Goal: Task Accomplishment & Management: Complete application form

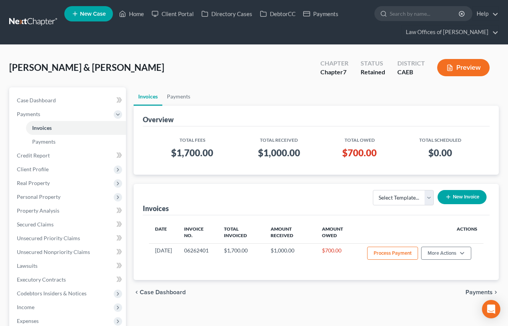
scroll to position [0, 0]
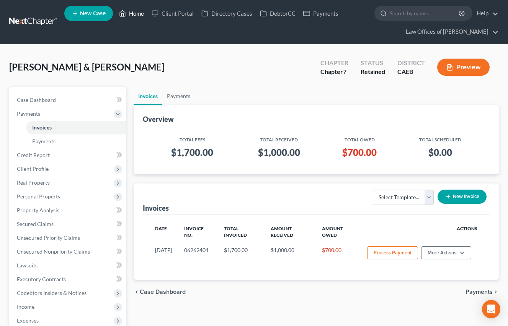
click at [131, 11] on link "Home" at bounding box center [131, 14] width 33 height 14
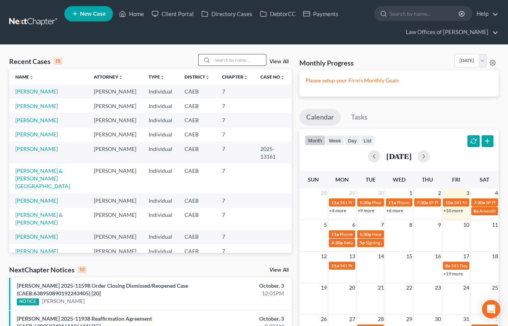
click at [241, 58] on input "search" at bounding box center [240, 59] width 54 height 11
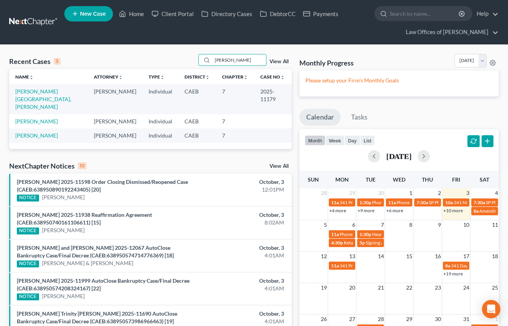
type input "[PERSON_NAME]"
click at [96, 21] on link "New Case" at bounding box center [88, 13] width 49 height 15
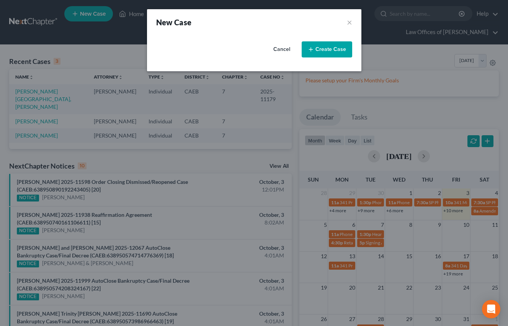
select select "8"
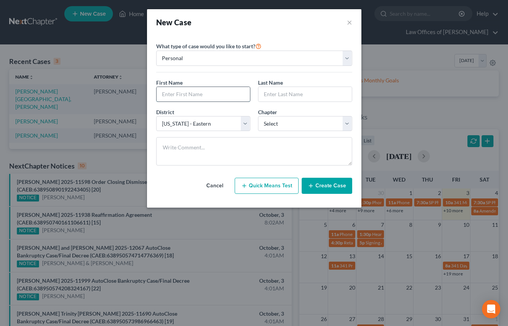
click at [212, 99] on input "text" at bounding box center [203, 94] width 93 height 15
type input "[PERSON_NAME]"
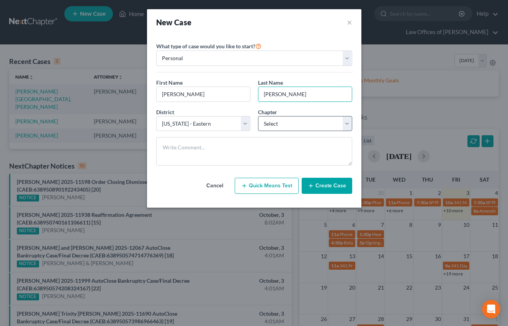
type input "[PERSON_NAME]"
click at [267, 126] on select "Select 7 11 12 13" at bounding box center [305, 123] width 94 height 15
select select "0"
click at [258, 116] on select "Select 7 11 12 13" at bounding box center [305, 123] width 94 height 15
click at [326, 187] on button "Create Case" at bounding box center [327, 186] width 51 height 16
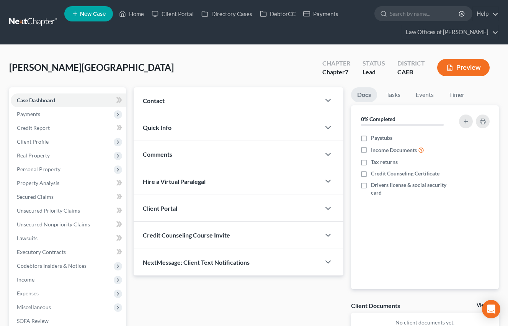
click at [287, 104] on div "Contact" at bounding box center [227, 100] width 187 height 26
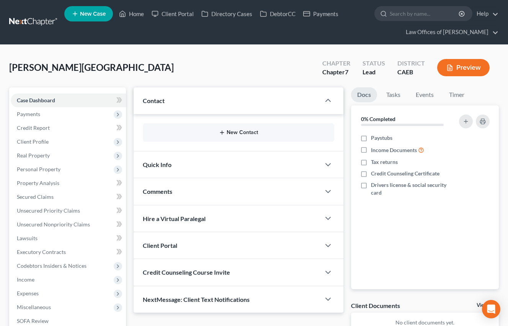
click at [239, 133] on button "New Contact" at bounding box center [238, 133] width 179 height 6
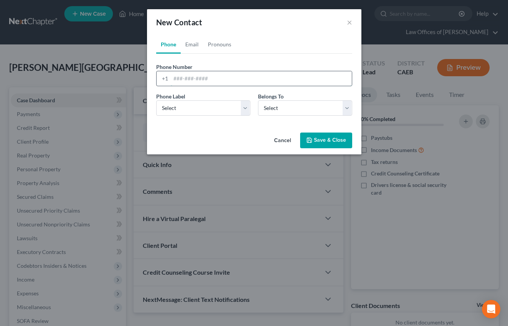
click at [210, 83] on input "tel" at bounding box center [261, 78] width 181 height 15
type input "6619785553"
click at [201, 108] on select "Select Mobile Home Work Other" at bounding box center [203, 107] width 94 height 15
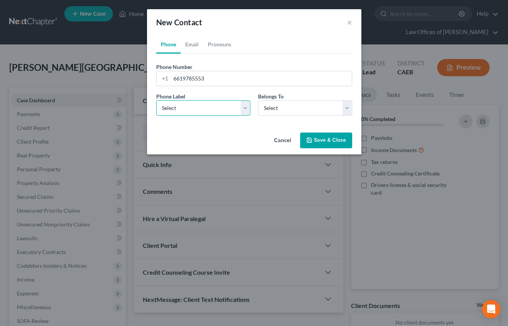
select select "0"
click at [156, 100] on select "Select Mobile Home Work Other" at bounding box center [203, 107] width 94 height 15
click at [279, 111] on select "Select Client Other" at bounding box center [305, 107] width 94 height 15
select select "0"
click at [258, 100] on select "Select Client Other" at bounding box center [305, 107] width 94 height 15
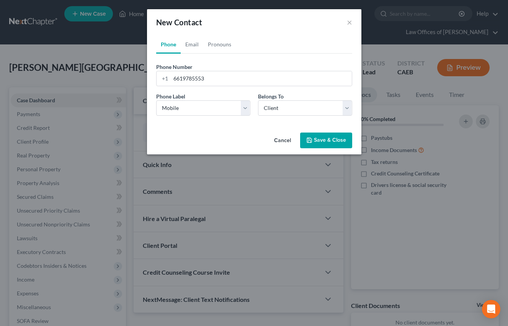
click at [334, 143] on button "Save & Close" at bounding box center [326, 141] width 52 height 16
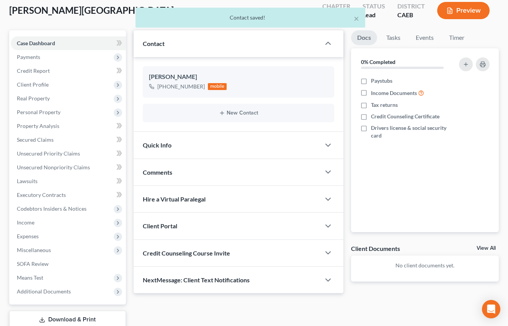
scroll to position [103, 0]
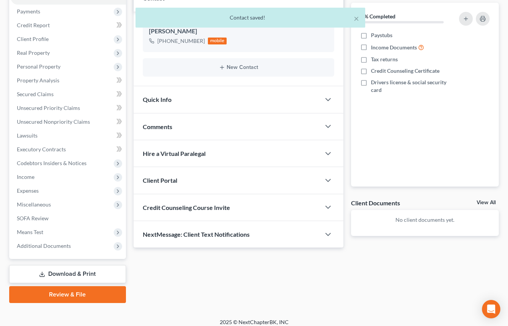
click at [209, 100] on div "Quick Info" at bounding box center [227, 99] width 187 height 26
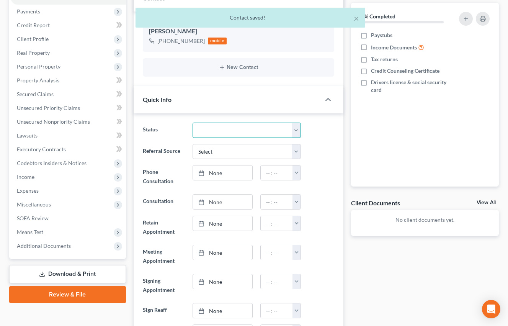
click at [247, 128] on select "Cancelled/Refund Closed Consultation Declined Discharged Filed Income Check In …" at bounding box center [247, 130] width 109 height 15
select select "2"
click at [193, 123] on select "Cancelled/Refund Closed Consultation Declined Discharged Filed Income Check In …" at bounding box center [247, 130] width 109 height 15
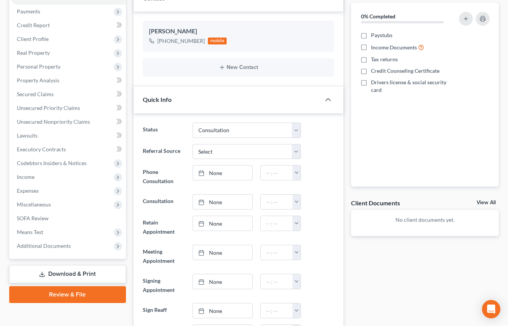
click at [315, 150] on div "Referral Source Select Word Of Mouth Previous Clients Direct Mail Website Googl…" at bounding box center [238, 151] width 199 height 15
click at [231, 170] on link "None" at bounding box center [222, 173] width 59 height 15
type input "[DATE]"
drag, startPoint x: 301, startPoint y: 176, endPoint x: 297, endPoint y: 175, distance: 4.2
click at [301, 176] on div "12:00am 12:30am 1:00am 1:30am 2:00am 2:30am 3:00am 3:30am 4:00am 4:30am 5:00am …" at bounding box center [281, 172] width 48 height 15
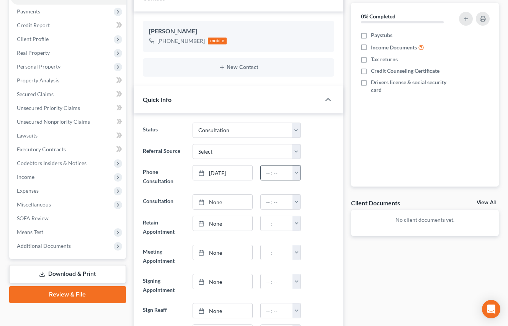
click at [297, 175] on button "button" at bounding box center [297, 173] width 8 height 15
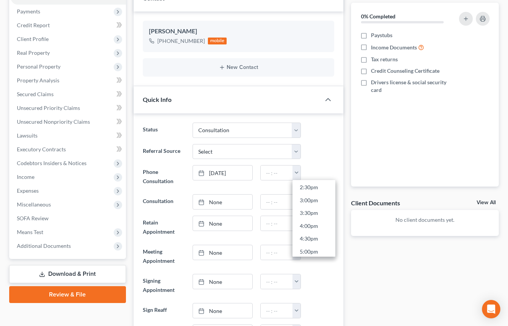
click at [312, 227] on link "4:00pm" at bounding box center [314, 226] width 43 height 13
type input "4:00pm"
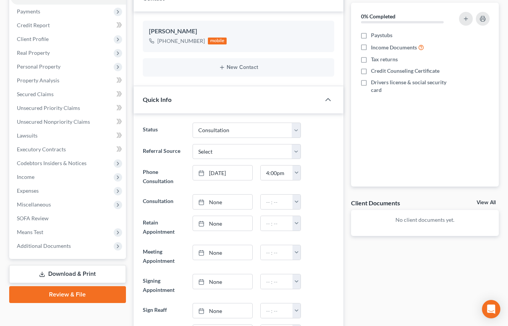
scroll to position [0, 0]
click at [327, 197] on div at bounding box center [321, 201] width 33 height 15
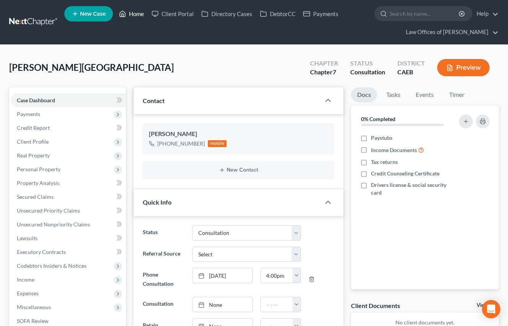
click at [128, 15] on link "Home" at bounding box center [131, 14] width 33 height 14
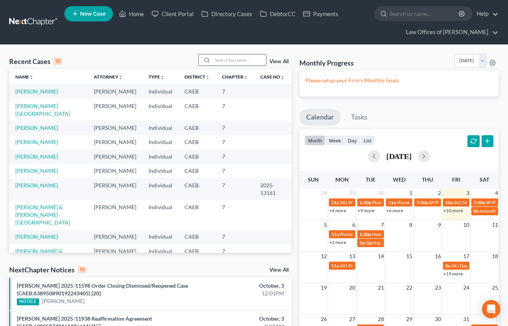
click at [256, 59] on input "search" at bounding box center [240, 59] width 54 height 11
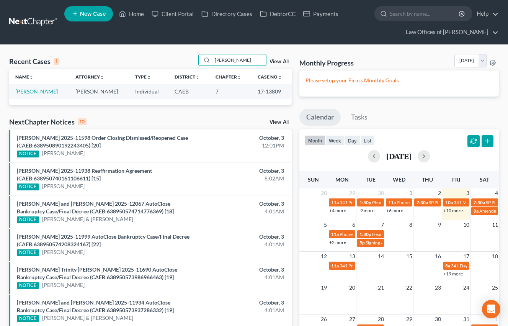
type input "[PERSON_NAME]"
click at [92, 17] on link "New Case" at bounding box center [88, 13] width 49 height 15
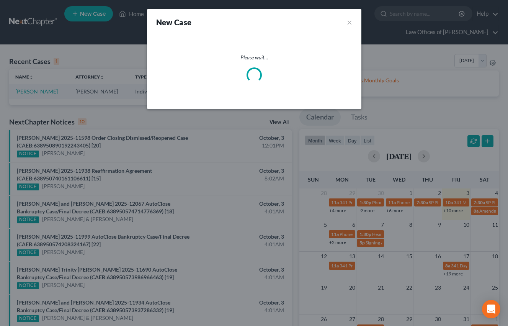
select select "8"
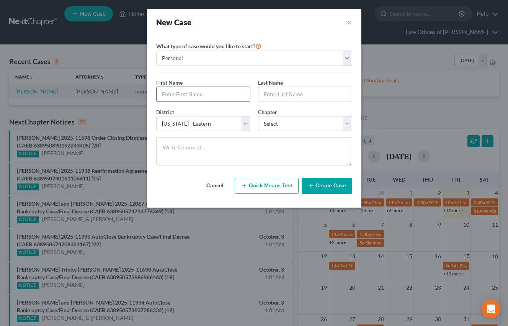
click at [210, 89] on input "text" at bounding box center [203, 94] width 93 height 15
type input "[PERSON_NAME]"
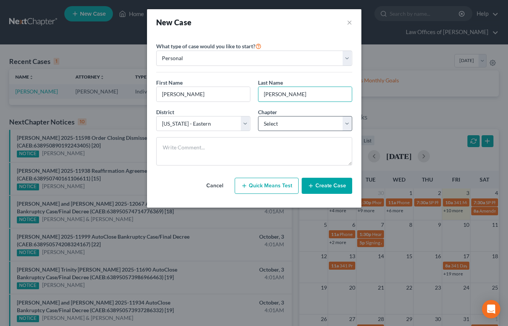
type input "[PERSON_NAME]"
click at [272, 125] on select "Select 7 11 12 13" at bounding box center [305, 123] width 94 height 15
select select "0"
click at [258, 116] on select "Select 7 11 12 13" at bounding box center [305, 123] width 94 height 15
click at [328, 182] on button "Create Case" at bounding box center [327, 186] width 51 height 16
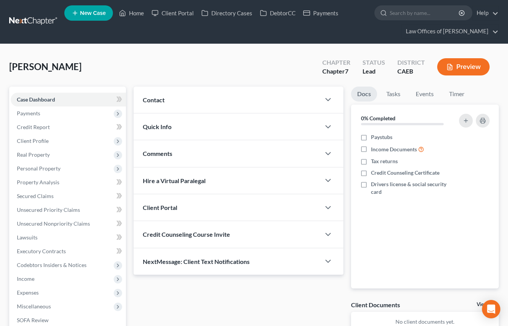
drag, startPoint x: 285, startPoint y: 97, endPoint x: 276, endPoint y: 102, distance: 9.8
click at [285, 97] on div "Contact" at bounding box center [227, 100] width 187 height 26
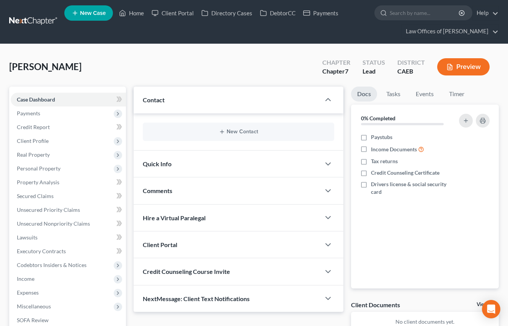
scroll to position [3, 0]
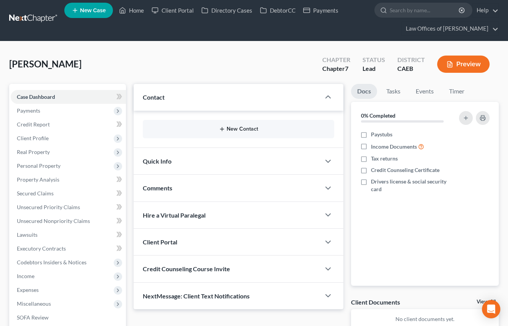
click at [247, 126] on button "New Contact" at bounding box center [238, 129] width 179 height 6
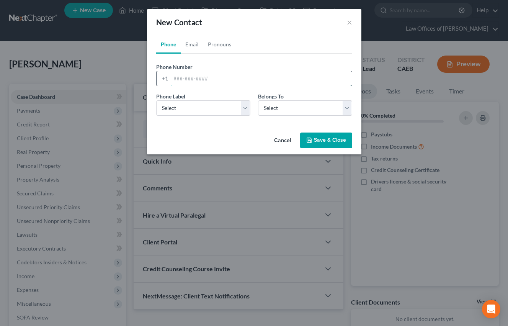
click at [222, 83] on input "tel" at bounding box center [261, 78] width 181 height 15
type input "6617069410"
click at [211, 110] on select "Select Mobile Home Work Other" at bounding box center [203, 107] width 94 height 15
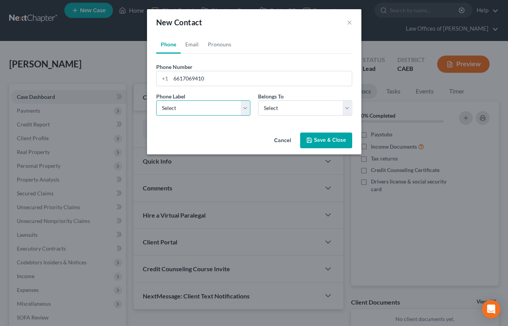
select select "0"
click at [156, 100] on select "Select Mobile Home Work Other" at bounding box center [203, 107] width 94 height 15
click at [288, 109] on select "Select Client Other" at bounding box center [305, 107] width 94 height 15
select select "0"
click at [258, 100] on select "Select Client Other" at bounding box center [305, 107] width 94 height 15
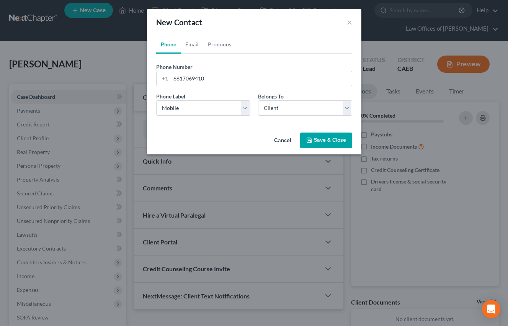
click at [324, 141] on button "Save & Close" at bounding box center [326, 141] width 52 height 16
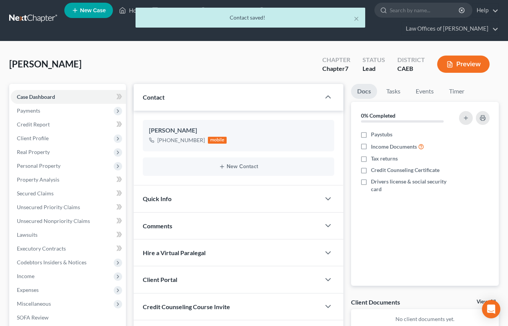
drag, startPoint x: 234, startPoint y: 199, endPoint x: 248, endPoint y: 176, distance: 26.5
click at [233, 199] on div "Quick Info" at bounding box center [227, 198] width 187 height 26
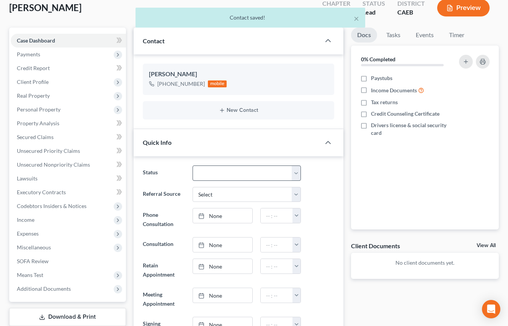
scroll to position [62, 0]
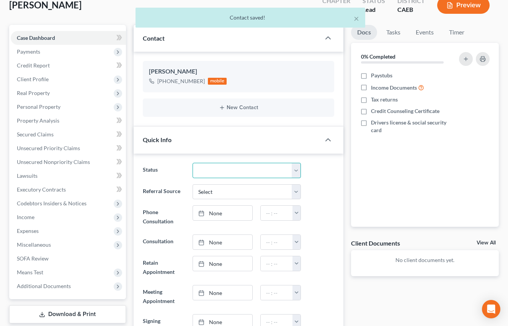
click at [227, 177] on select "Cancelled/Refund Closed Consultation Declined Discharged Filed Income Check In …" at bounding box center [247, 170] width 109 height 15
select select "2"
click at [193, 163] on select "Cancelled/Refund Closed Consultation Declined Discharged Filed Income Check In …" at bounding box center [247, 170] width 109 height 15
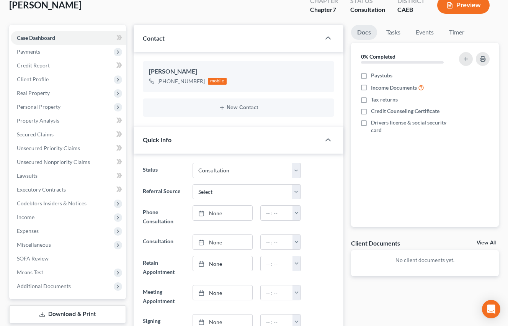
click at [316, 191] on div "Referral Source Select Word Of Mouth Previous Clients Direct Mail Website Googl…" at bounding box center [238, 191] width 199 height 15
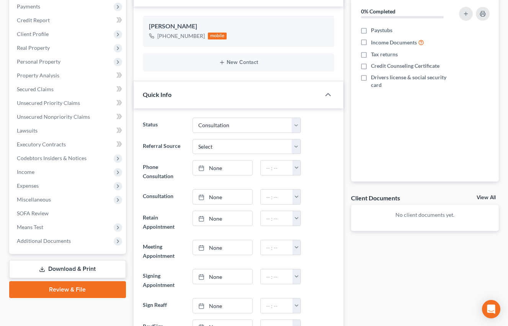
scroll to position [108, 0]
click at [236, 167] on link "None" at bounding box center [222, 167] width 59 height 15
type input "[DATE]"
click at [297, 168] on button "button" at bounding box center [297, 167] width 8 height 15
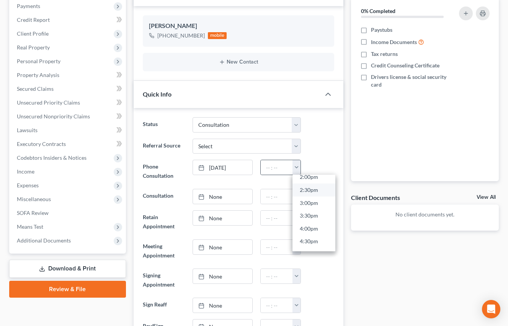
scroll to position [368, 0]
click at [315, 217] on link "3:30pm" at bounding box center [314, 215] width 43 height 13
type input "3:30pm"
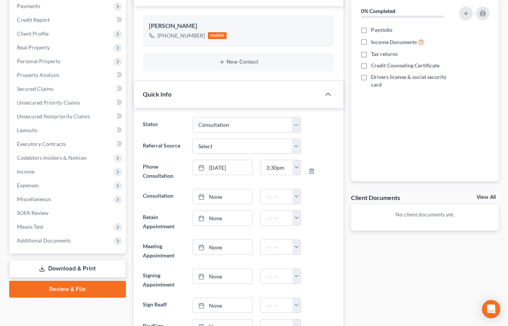
click at [326, 211] on div at bounding box center [321, 221] width 33 height 23
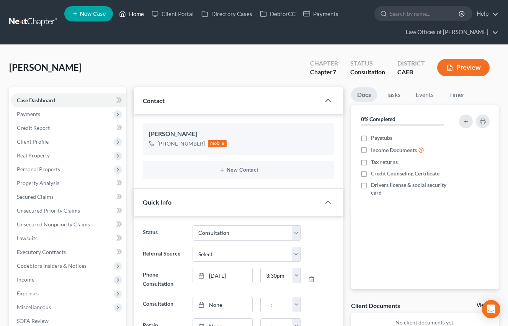
click at [130, 13] on link "Home" at bounding box center [131, 14] width 33 height 14
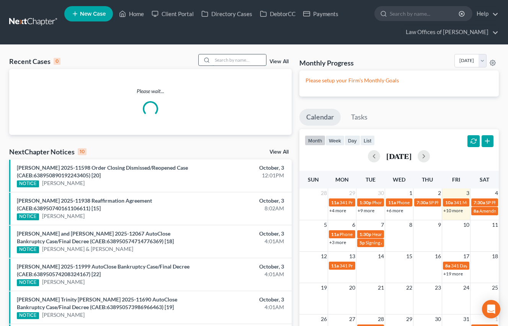
click at [230, 57] on input "search" at bounding box center [240, 59] width 54 height 11
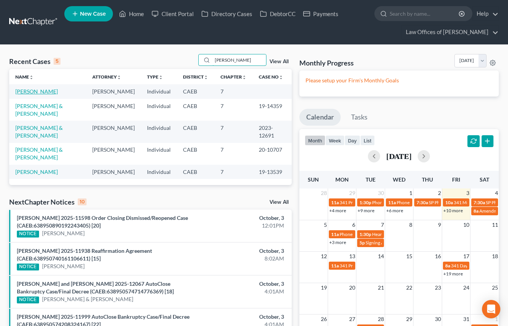
type input "[PERSON_NAME]"
click at [45, 92] on link "[PERSON_NAME]" at bounding box center [36, 91] width 43 height 7
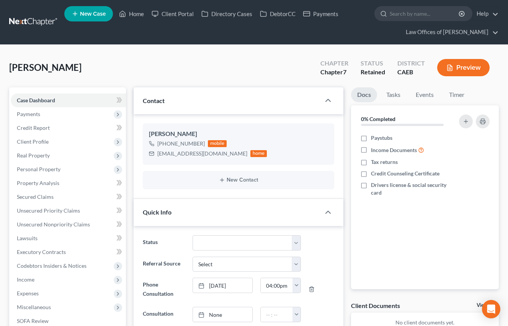
scroll to position [315, 0]
drag, startPoint x: 44, startPoint y: 115, endPoint x: 59, endPoint y: 127, distance: 18.8
click at [44, 115] on span "Payments" at bounding box center [68, 114] width 115 height 14
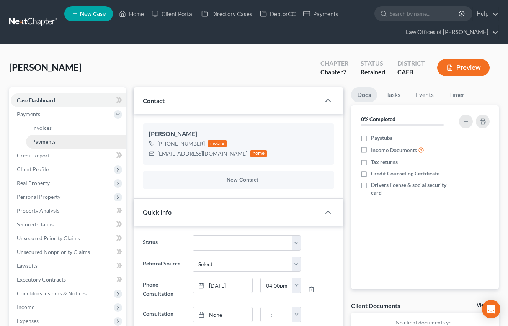
click at [57, 139] on link "Payments" at bounding box center [76, 142] width 100 height 14
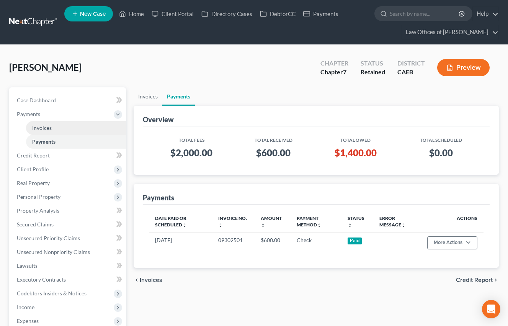
click at [61, 126] on link "Invoices" at bounding box center [76, 128] width 100 height 14
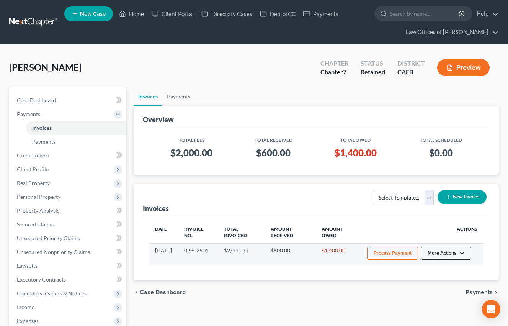
click at [443, 251] on button "More Actions" at bounding box center [446, 253] width 50 height 13
click at [441, 281] on link "Record Cash or Check Payment" at bounding box center [457, 282] width 90 height 13
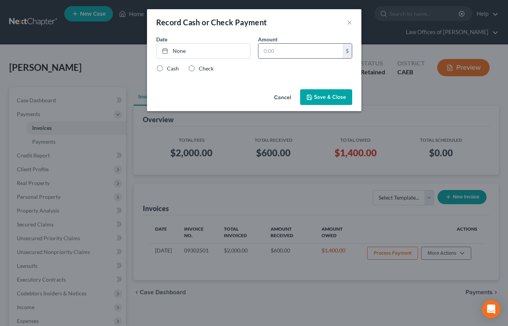
click at [303, 53] on input "text" at bounding box center [301, 51] width 84 height 15
type input "1,000"
drag, startPoint x: 232, startPoint y: 45, endPoint x: 283, endPoint y: 73, distance: 58.5
click at [232, 45] on link "None" at bounding box center [203, 51] width 93 height 15
type input "[DATE]"
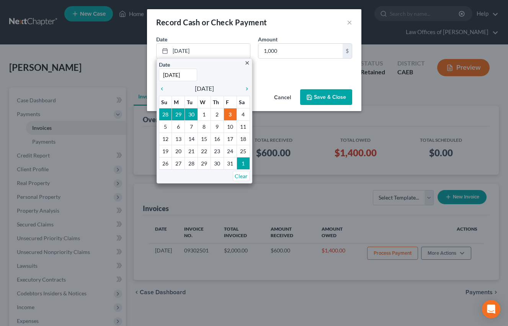
click at [283, 73] on div "Date [DATE] close Date [DATE] Time 12:00 AM chevron_left [DATE] chevron_right S…" at bounding box center [254, 60] width 215 height 51
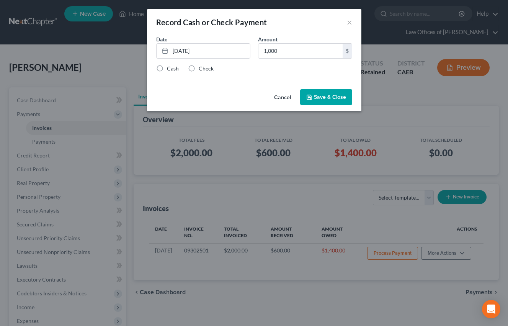
drag, startPoint x: 190, startPoint y: 71, endPoint x: 292, endPoint y: 93, distance: 104.3
click at [199, 71] on label "Check" at bounding box center [206, 69] width 15 height 8
click at [202, 70] on input "Check" at bounding box center [204, 67] width 5 height 5
radio input "true"
click at [315, 95] on button "Save & Close" at bounding box center [326, 97] width 52 height 16
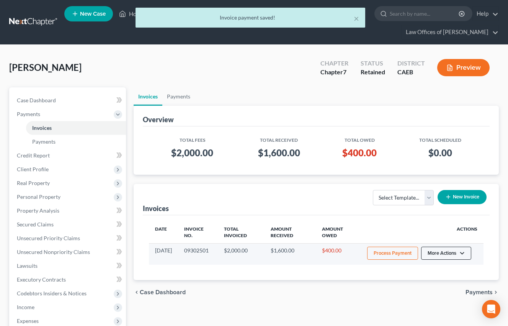
click at [457, 259] on button "More Actions" at bounding box center [446, 253] width 50 height 13
click at [433, 271] on link "View/Edit" at bounding box center [457, 269] width 90 height 13
select select "0"
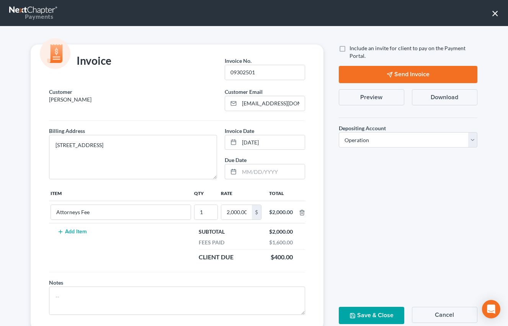
click at [382, 99] on button "Preview" at bounding box center [372, 97] width 66 height 16
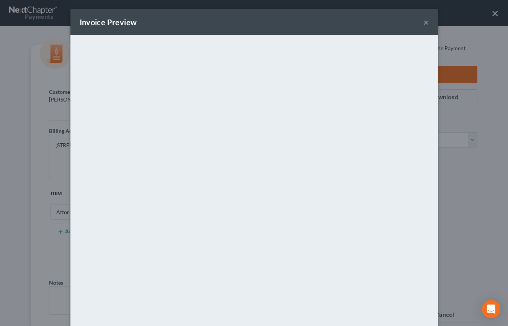
drag, startPoint x: 427, startPoint y: 21, endPoint x: 443, endPoint y: 53, distance: 35.8
click at [427, 21] on button "×" at bounding box center [426, 22] width 5 height 9
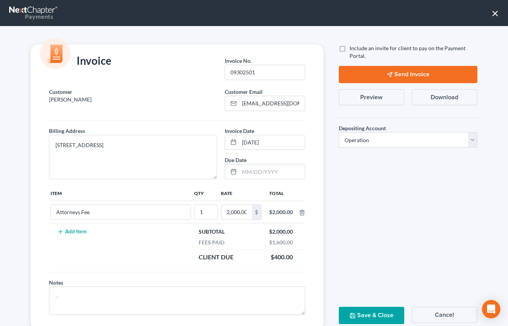
click at [444, 75] on button "Send Invoice" at bounding box center [408, 74] width 139 height 17
click at [495, 11] on button "×" at bounding box center [495, 13] width 7 height 12
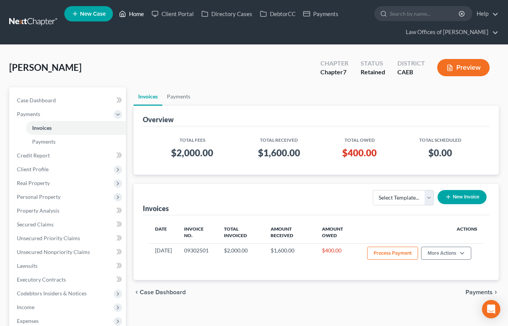
click at [141, 13] on link "Home" at bounding box center [131, 14] width 33 height 14
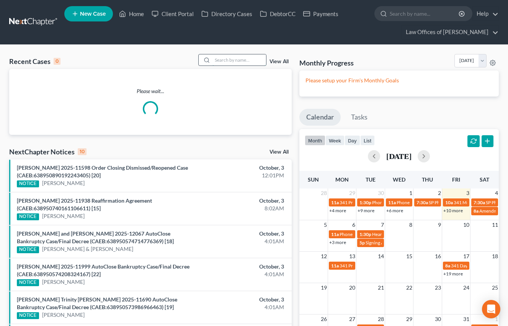
click at [251, 61] on input "search" at bounding box center [240, 59] width 54 height 11
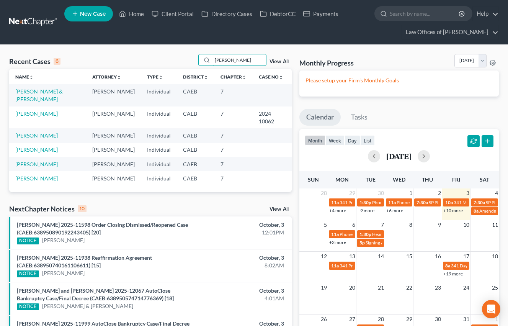
type input "[PERSON_NAME]"
click at [94, 18] on link "New Case" at bounding box center [88, 13] width 49 height 15
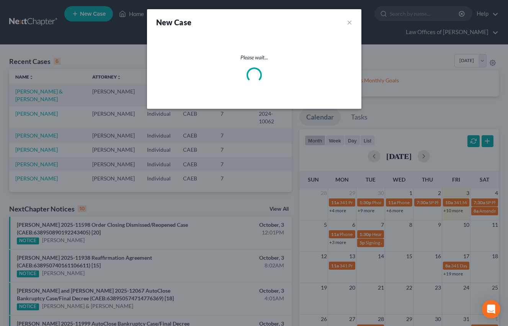
select select "8"
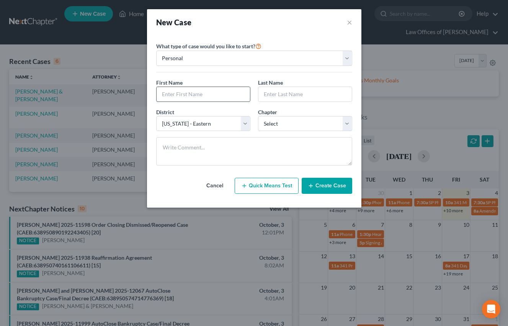
click at [189, 92] on input "text" at bounding box center [203, 94] width 93 height 15
type input "[PERSON_NAME]"
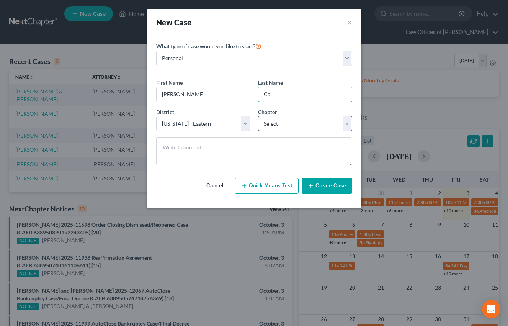
type input "C"
type input "[PERSON_NAME]"
click at [281, 125] on select "Select 7 11 12 13" at bounding box center [305, 123] width 94 height 15
select select "0"
click at [258, 116] on select "Select 7 11 12 13" at bounding box center [305, 123] width 94 height 15
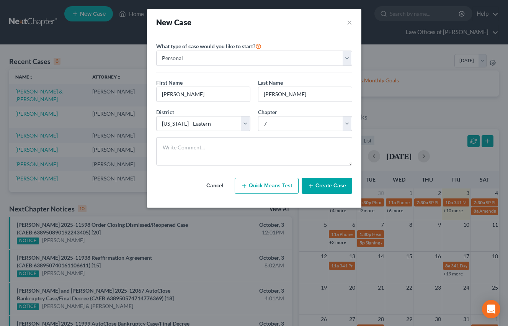
click at [324, 188] on button "Create Case" at bounding box center [327, 186] width 51 height 16
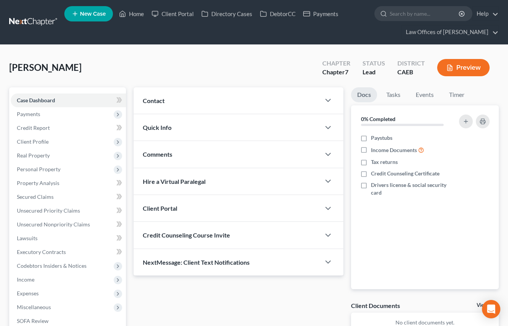
click at [219, 106] on div "Contact" at bounding box center [227, 100] width 187 height 26
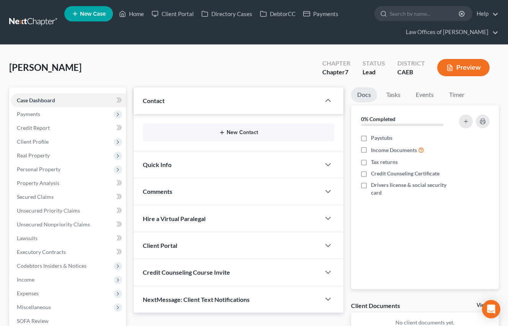
click at [236, 130] on button "New Contact" at bounding box center [238, 133] width 179 height 6
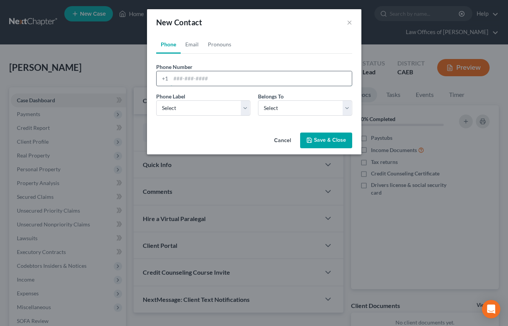
click at [230, 79] on input "tel" at bounding box center [261, 78] width 181 height 15
type input "6614875640"
click at [238, 111] on select "Select Mobile Home Work Other" at bounding box center [203, 107] width 94 height 15
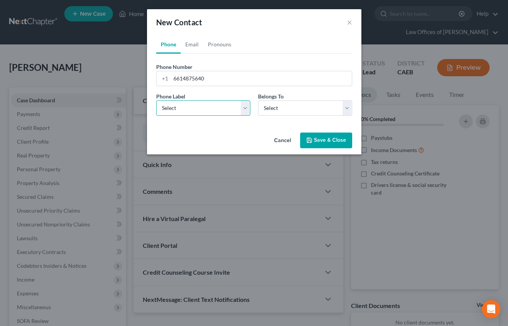
select select "0"
click at [156, 100] on select "Select Mobile Home Work Other" at bounding box center [203, 107] width 94 height 15
click at [287, 111] on select "Select Client Other" at bounding box center [305, 107] width 94 height 15
select select "0"
click at [258, 100] on select "Select Client Other" at bounding box center [305, 107] width 94 height 15
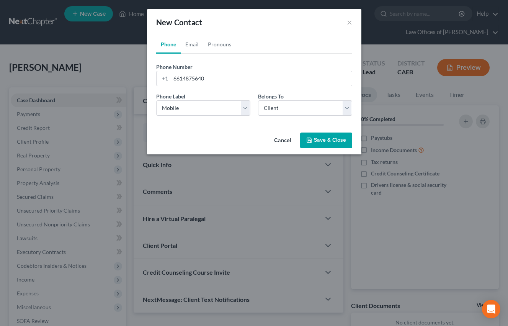
click at [324, 141] on button "Save & Close" at bounding box center [326, 141] width 52 height 16
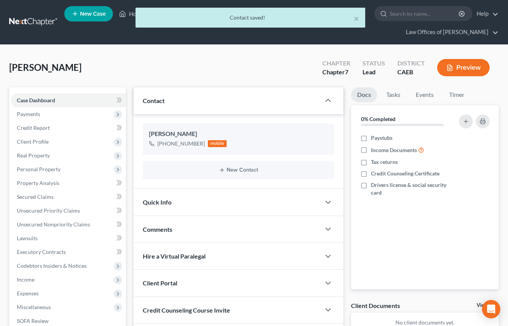
drag, startPoint x: 217, startPoint y: 199, endPoint x: 220, endPoint y: 193, distance: 6.9
click at [217, 199] on div "Quick Info" at bounding box center [227, 202] width 187 height 26
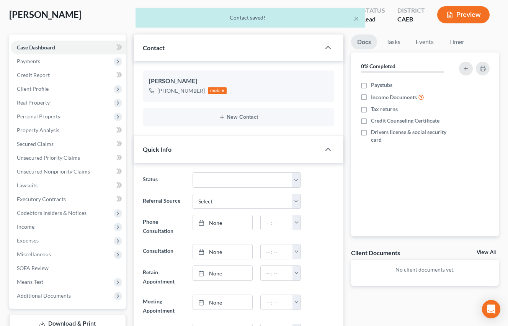
scroll to position [53, 0]
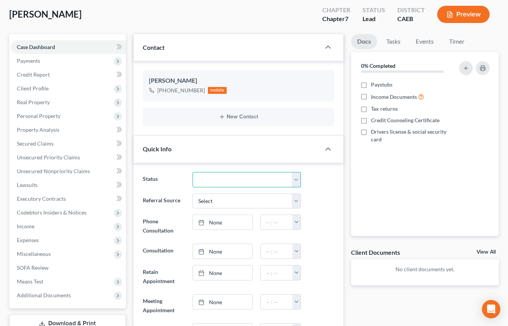
click at [231, 178] on select "Cancelled/Refund Closed Consultation Declined Discharged Filed Income Check In …" at bounding box center [247, 179] width 109 height 15
select select "2"
click at [193, 172] on select "Cancelled/Refund Closed Consultation Declined Discharged Filed Income Check In …" at bounding box center [247, 179] width 109 height 15
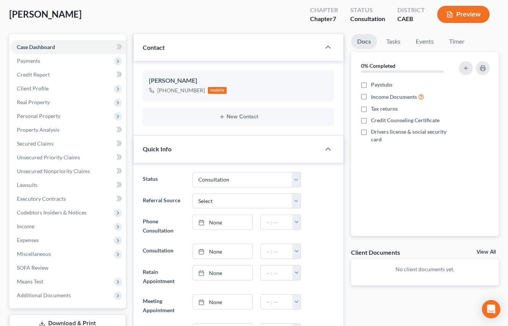
click at [337, 197] on div "Referral Source Select Word Of Mouth Previous Clients Direct Mail Website Googl…" at bounding box center [238, 200] width 199 height 15
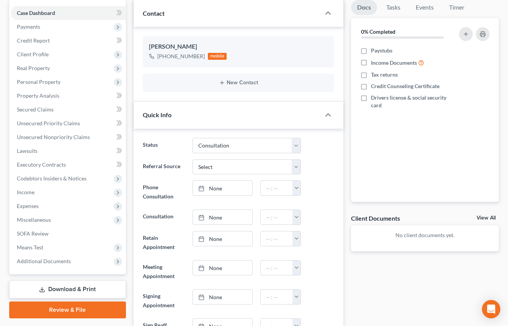
scroll to position [93, 0]
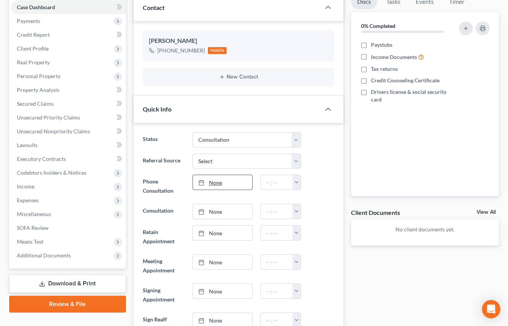
click at [228, 181] on link "None" at bounding box center [222, 182] width 59 height 15
type input "[DATE]"
click at [296, 184] on button "button" at bounding box center [297, 182] width 8 height 15
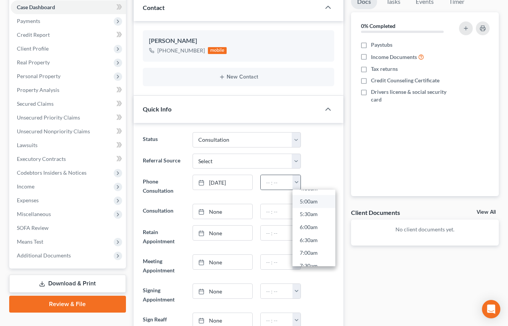
scroll to position [127, 0]
click at [314, 252] on link "7:00am" at bounding box center [314, 252] width 43 height 13
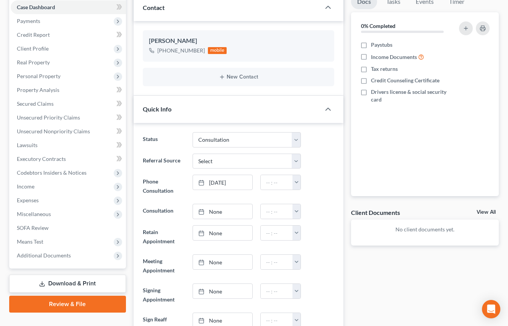
type input "7:00am"
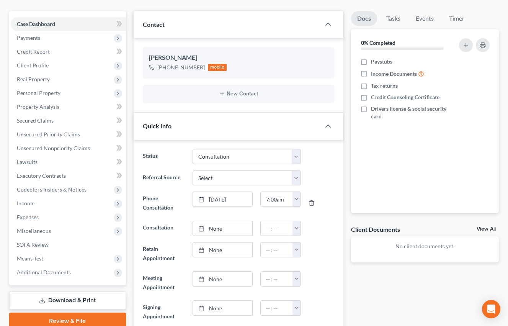
scroll to position [0, 0]
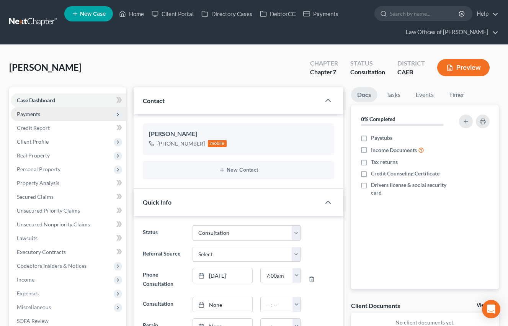
click at [32, 114] on span "Payments" at bounding box center [28, 114] width 23 height 7
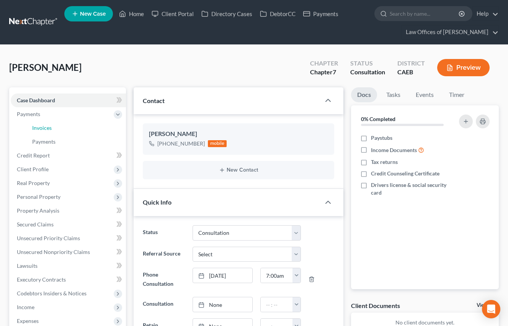
click at [54, 128] on link "Invoices" at bounding box center [76, 128] width 100 height 14
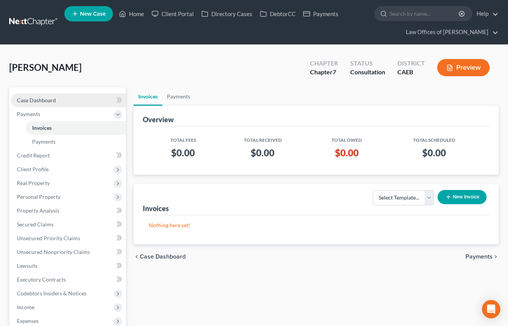
drag, startPoint x: 51, startPoint y: 102, endPoint x: 57, endPoint y: 100, distance: 6.4
click at [51, 102] on span "Case Dashboard" at bounding box center [36, 100] width 39 height 7
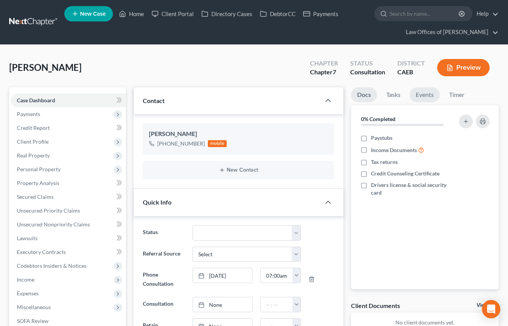
click at [429, 94] on link "Events" at bounding box center [425, 94] width 30 height 15
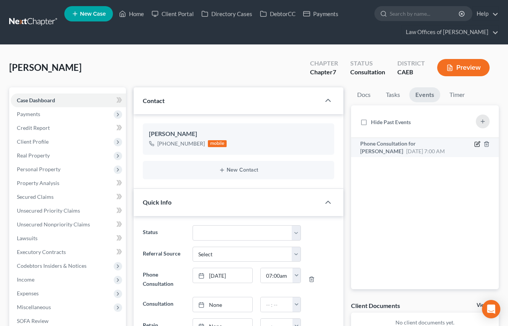
click at [479, 144] on icon "button" at bounding box center [478, 142] width 3 height 3
select select "Days"
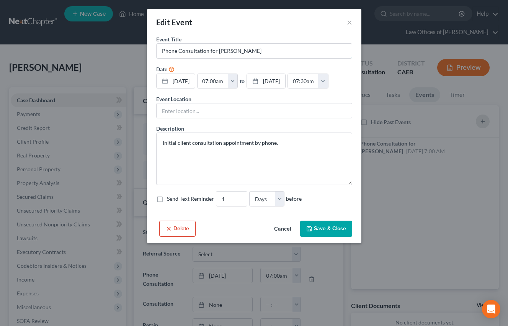
drag, startPoint x: 163, startPoint y: 51, endPoint x: 179, endPoint y: 61, distance: 19.7
click at [163, 51] on input "Phone Consultation for [PERSON_NAME]" at bounding box center [254, 51] width 195 height 15
type input "SP Phone Consultation for [PERSON_NAME]"
click at [331, 228] on button "Save & Close" at bounding box center [326, 229] width 52 height 16
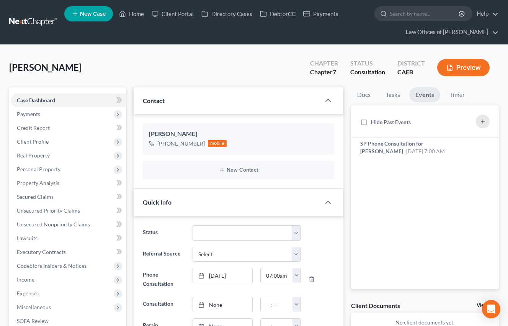
click at [101, 13] on span "New Case" at bounding box center [93, 14] width 26 height 6
select select "8"
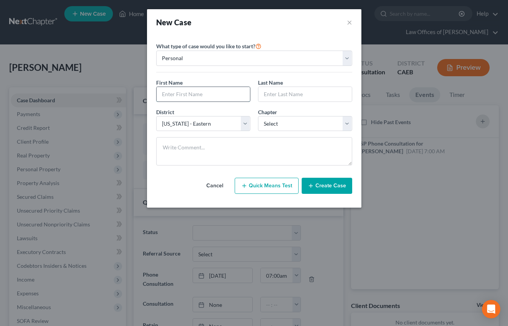
click at [215, 91] on input "text" at bounding box center [203, 94] width 93 height 15
type input "[PERSON_NAME]"
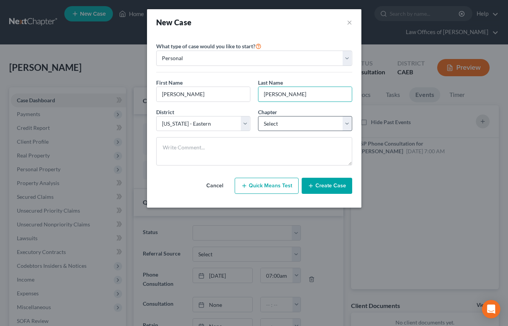
type input "[PERSON_NAME]"
click at [305, 120] on select "Select 7 11 12 13" at bounding box center [305, 123] width 94 height 15
select select "0"
click at [258, 116] on select "Select 7 11 12 13" at bounding box center [305, 123] width 94 height 15
click at [331, 187] on button "Create Case" at bounding box center [327, 186] width 51 height 16
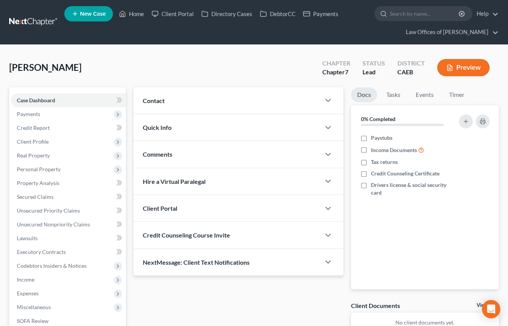
click at [197, 102] on div "Contact" at bounding box center [227, 100] width 187 height 26
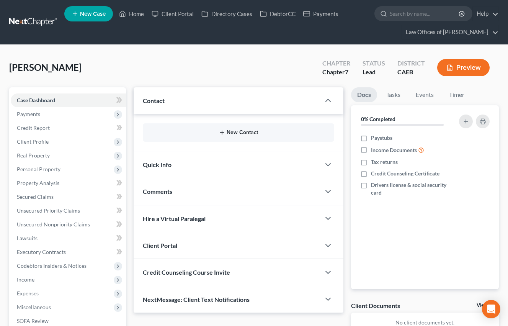
click at [227, 133] on button "New Contact" at bounding box center [238, 133] width 179 height 6
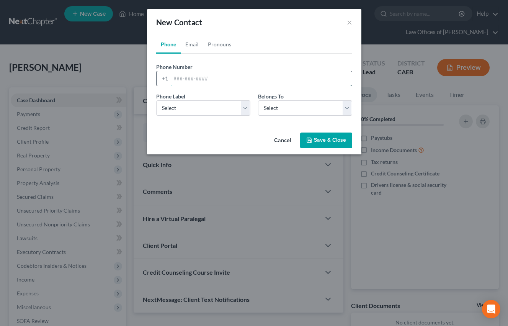
click at [217, 84] on input "tel" at bounding box center [261, 78] width 181 height 15
type input "5595776054"
click at [289, 109] on select "Select Client Other" at bounding box center [305, 107] width 94 height 15
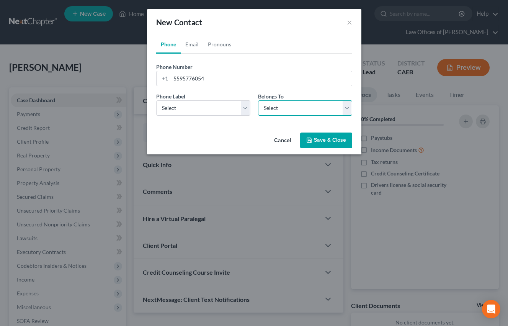
select select "0"
click at [258, 100] on select "Select Client Other" at bounding box center [305, 107] width 94 height 15
click at [224, 109] on select "Select Mobile Home Work Other" at bounding box center [203, 107] width 94 height 15
select select "0"
click at [156, 100] on select "Select Mobile Home Work Other" at bounding box center [203, 107] width 94 height 15
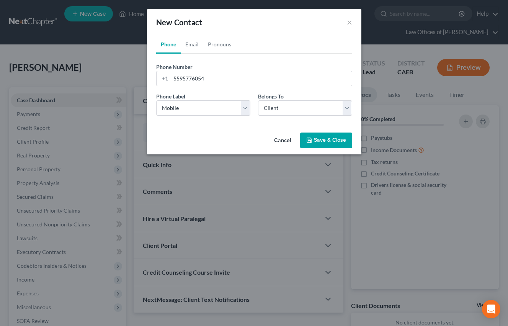
click at [330, 138] on button "Save & Close" at bounding box center [326, 141] width 52 height 16
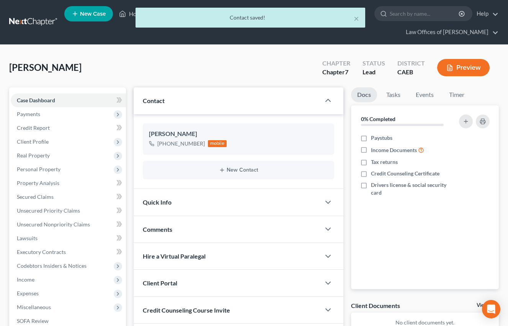
click at [228, 198] on div "Quick Info" at bounding box center [227, 202] width 187 height 26
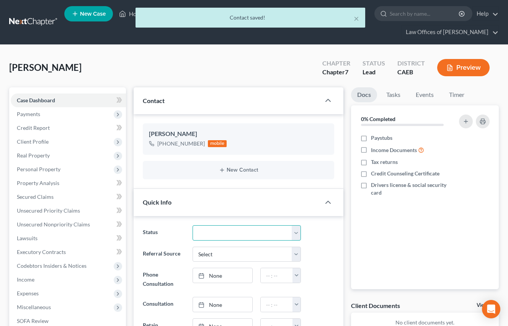
click at [266, 231] on select "Cancelled/Refund Closed Consultation Declined Discharged Filed Income Check In …" at bounding box center [247, 232] width 109 height 15
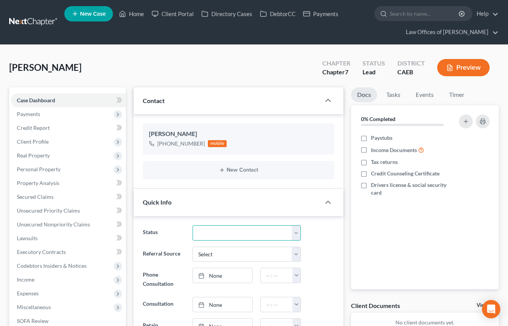
select select "2"
click at [193, 225] on select "Cancelled/Refund Closed Consultation Declined Discharged Filed Income Check In …" at bounding box center [247, 232] width 109 height 15
click at [316, 247] on div "Referral Source Select Word Of Mouth Previous Clients Direct Mail Website Googl…" at bounding box center [238, 254] width 199 height 15
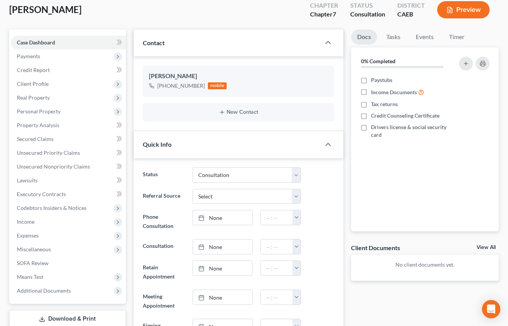
scroll to position [58, 0]
click at [234, 250] on link "None" at bounding box center [222, 246] width 59 height 15
type input "[DATE]"
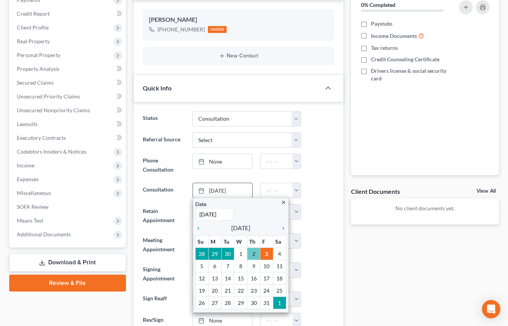
scroll to position [115, 0]
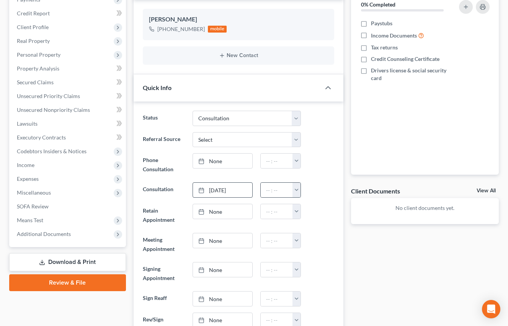
click at [298, 189] on button "button" at bounding box center [297, 190] width 8 height 15
click at [310, 246] on link "2:30pm" at bounding box center [314, 249] width 43 height 13
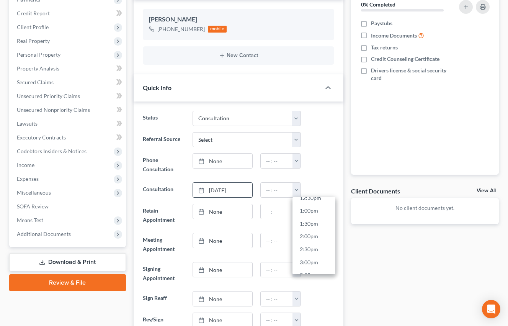
type input "2:30pm"
click at [332, 220] on div at bounding box center [321, 215] width 33 height 23
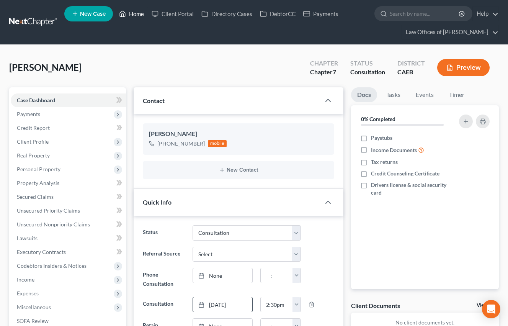
click at [137, 13] on link "Home" at bounding box center [131, 14] width 33 height 14
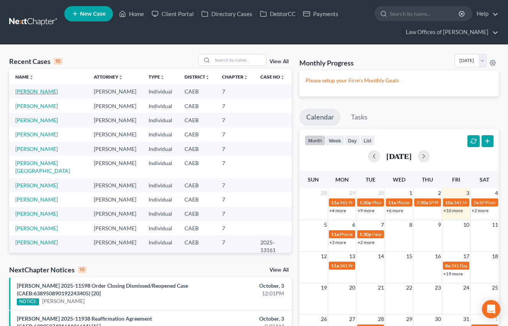
click at [30, 93] on link "[PERSON_NAME]" at bounding box center [36, 91] width 43 height 7
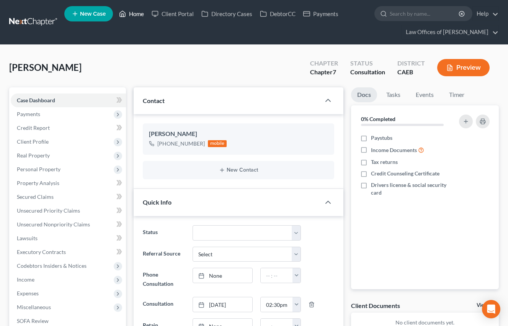
click at [130, 14] on link "Home" at bounding box center [131, 14] width 33 height 14
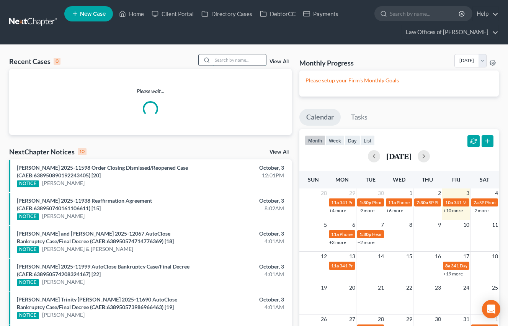
click at [233, 61] on input "search" at bounding box center [240, 59] width 54 height 11
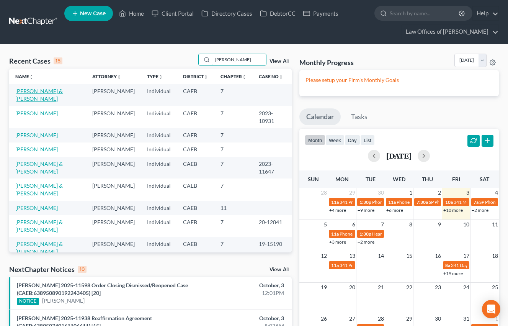
type input "[PERSON_NAME]"
click at [63, 90] on link "[PERSON_NAME] & [PERSON_NAME]" at bounding box center [39, 95] width 48 height 14
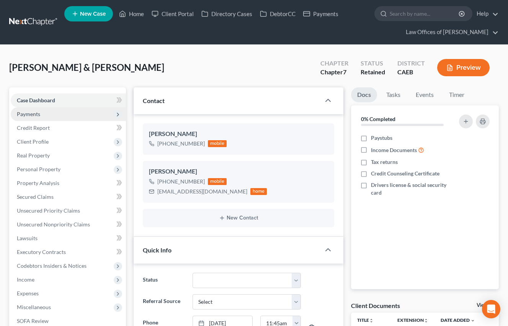
click at [33, 118] on span "Payments" at bounding box center [68, 114] width 115 height 14
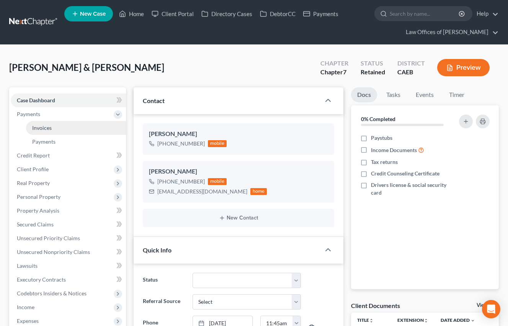
scroll to position [867, 0]
click at [44, 131] on link "Invoices" at bounding box center [76, 128] width 100 height 14
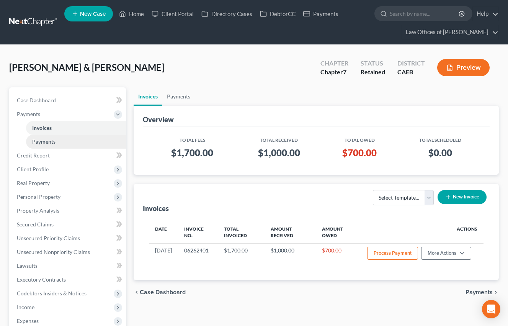
click at [51, 145] on link "Payments" at bounding box center [76, 142] width 100 height 14
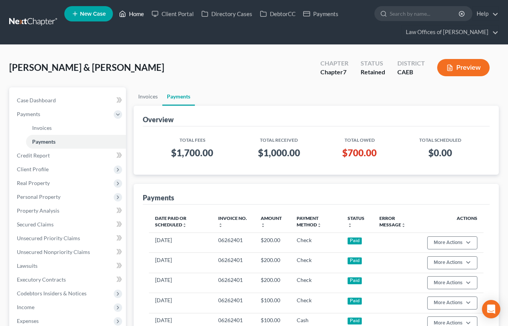
click at [131, 12] on link "Home" at bounding box center [131, 14] width 33 height 14
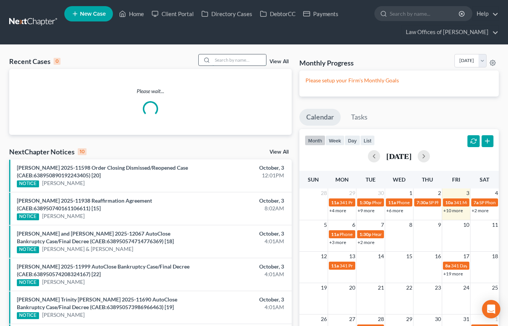
click at [243, 61] on input "search" at bounding box center [240, 59] width 54 height 11
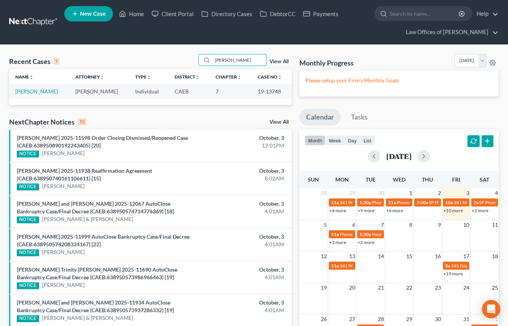
type input "[PERSON_NAME]"
click at [91, 16] on span "New Case" at bounding box center [93, 14] width 26 height 6
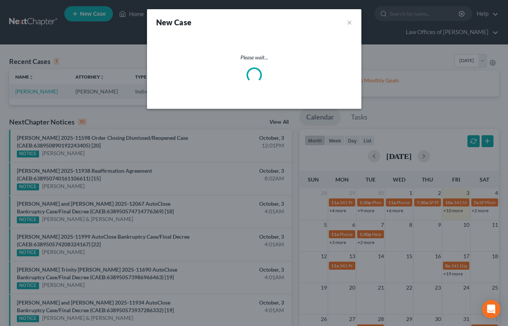
select select "8"
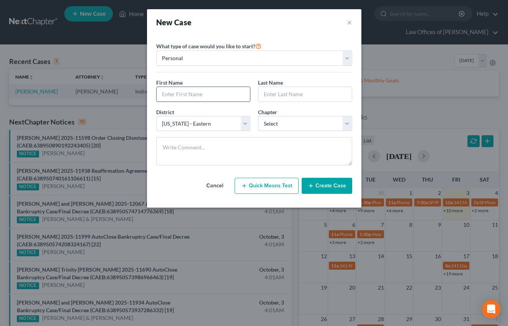
click at [215, 98] on input "text" at bounding box center [203, 94] width 93 height 15
type input "[PERSON_NAME]"
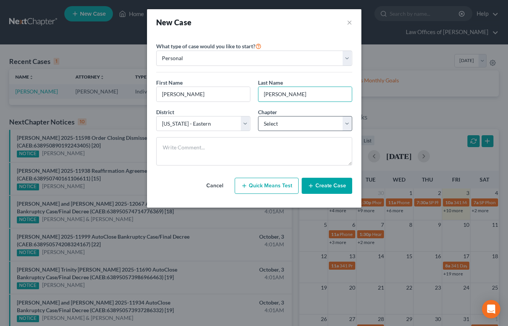
type input "[PERSON_NAME]"
click at [274, 116] on select "Select 7 11 12 13" at bounding box center [305, 123] width 94 height 15
select select "0"
click at [258, 116] on select "Select 7 11 12 13" at bounding box center [305, 123] width 94 height 15
click at [329, 190] on button "Create Case" at bounding box center [327, 186] width 51 height 16
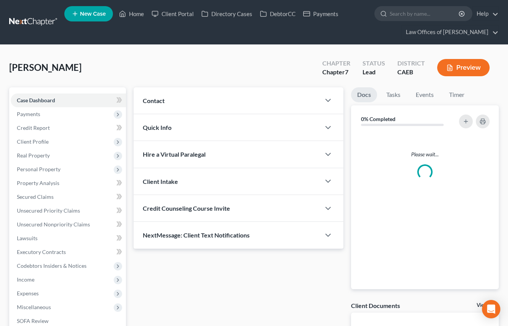
click at [218, 94] on div "Contact" at bounding box center [227, 100] width 187 height 26
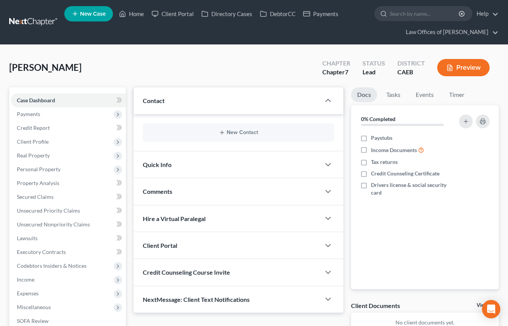
click at [228, 103] on div "Contact" at bounding box center [227, 100] width 187 height 26
click at [231, 132] on button "New Contact" at bounding box center [238, 133] width 179 height 6
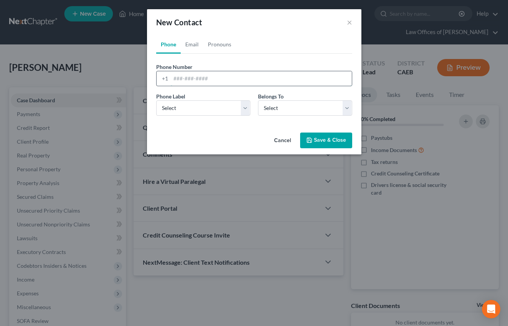
click at [243, 79] on input "tel" at bounding box center [261, 78] width 181 height 15
type input "6"
type input "8"
type input "6618053623"
click at [279, 112] on select "Select Client Other" at bounding box center [305, 107] width 94 height 15
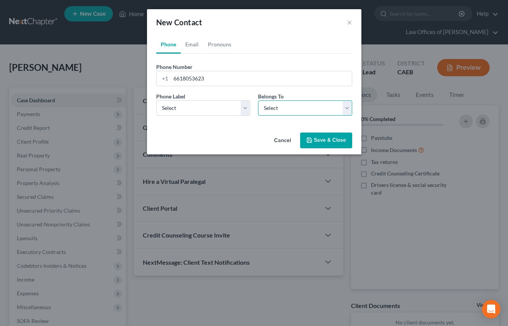
select select "0"
click at [258, 100] on select "Select Client Other" at bounding box center [305, 107] width 94 height 15
click at [224, 112] on select "Select Mobile Home Work Other" at bounding box center [203, 107] width 94 height 15
select select "0"
click at [156, 100] on select "Select Mobile Home Work Other" at bounding box center [203, 107] width 94 height 15
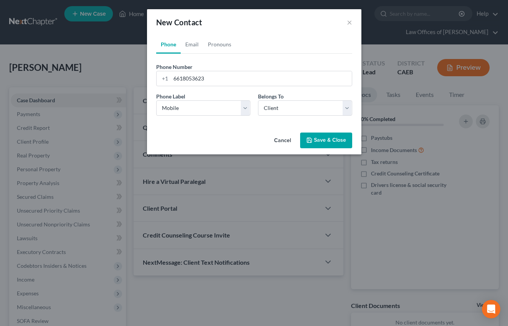
click at [316, 140] on button "Save & Close" at bounding box center [326, 141] width 52 height 16
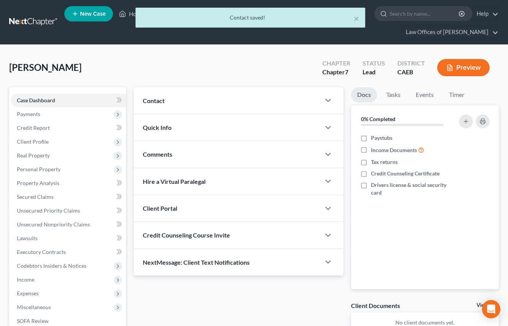
click at [217, 100] on div "Contact" at bounding box center [227, 100] width 187 height 26
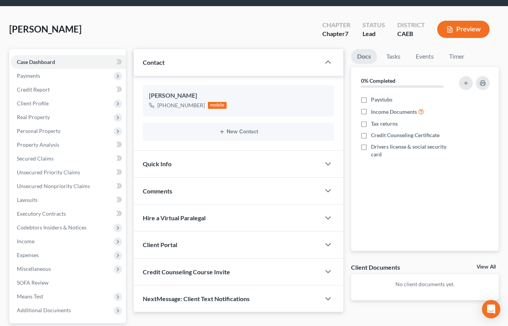
scroll to position [46, 0]
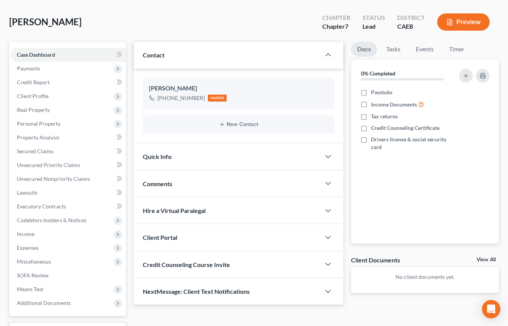
click at [176, 160] on div "Quick Info" at bounding box center [227, 156] width 187 height 26
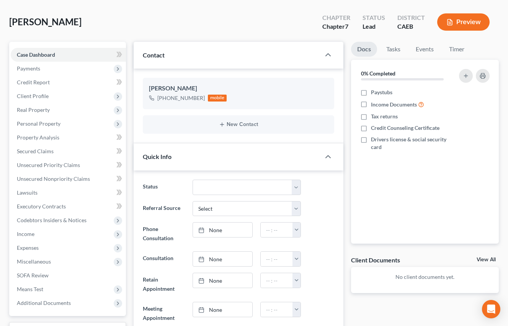
scroll to position [47, 0]
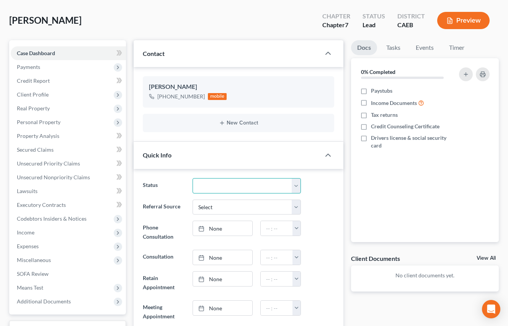
click at [207, 185] on select "Cancelled/Refund Closed Consultation Declined Discharged Filed Income Check In …" at bounding box center [247, 185] width 109 height 15
select select "2"
click at [193, 178] on select "Cancelled/Refund Closed Consultation Declined Discharged Filed Income Check In …" at bounding box center [247, 185] width 109 height 15
click at [326, 200] on div "Referral Source Select Word Of Mouth Previous Clients Direct Mail Website Googl…" at bounding box center [238, 207] width 199 height 15
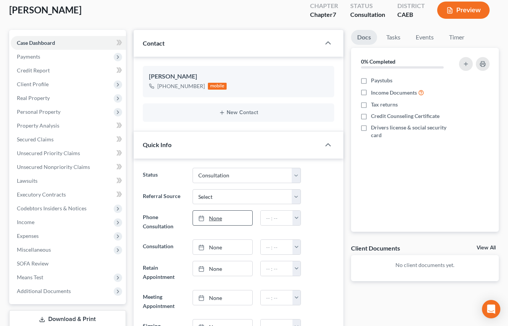
click at [235, 218] on link "None" at bounding box center [222, 218] width 59 height 15
type input "[DATE]"
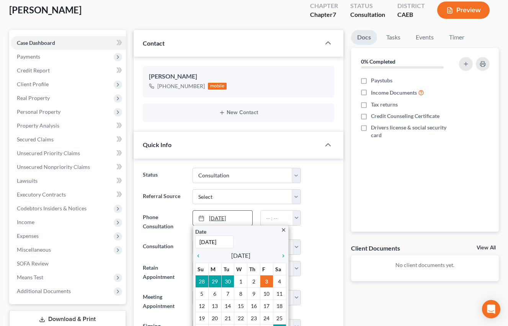
scroll to position [58, 0]
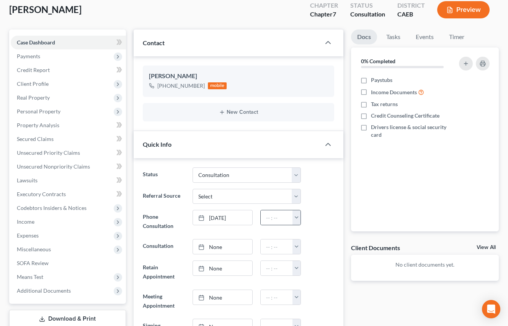
click at [296, 220] on button "button" at bounding box center [297, 217] width 8 height 15
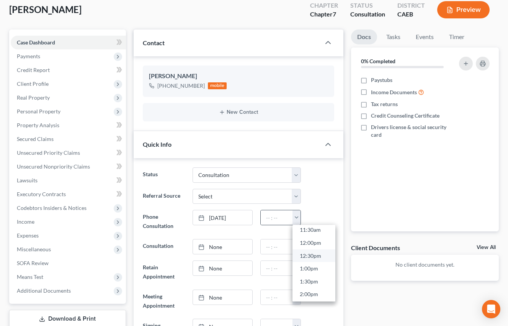
scroll to position [300, 0]
drag, startPoint x: 310, startPoint y: 246, endPoint x: 313, endPoint y: 243, distance: 4.1
click at [310, 246] on link "12:00pm" at bounding box center [314, 244] width 43 height 13
type input "12:00pm"
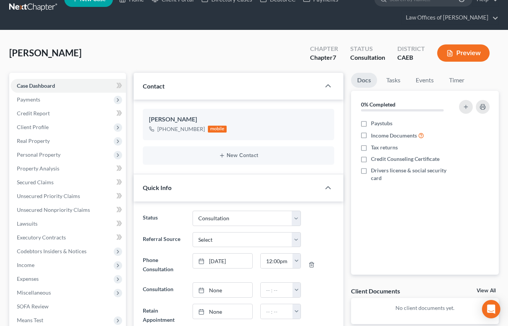
scroll to position [0, 0]
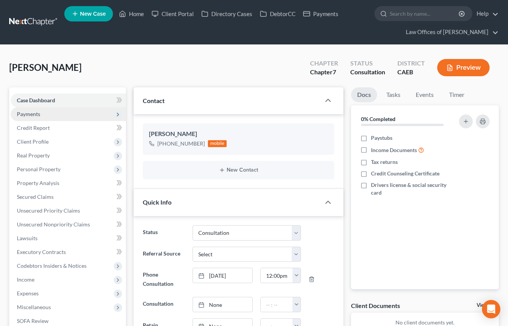
click at [31, 113] on span "Payments" at bounding box center [28, 114] width 23 height 7
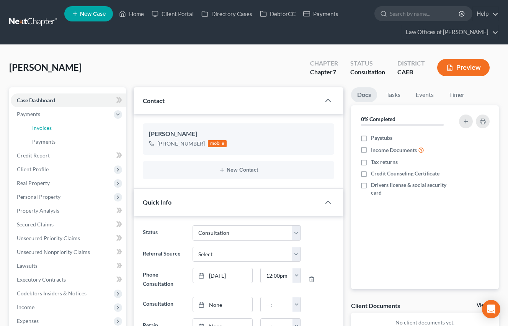
click at [48, 125] on span "Invoices" at bounding box center [42, 128] width 20 height 7
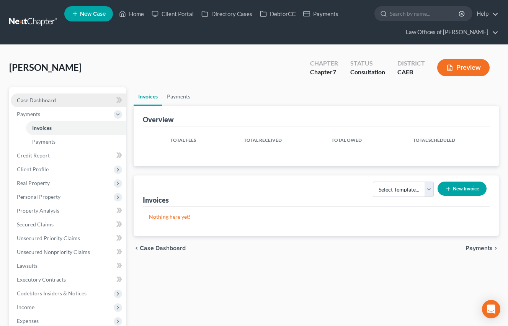
click at [49, 100] on span "Case Dashboard" at bounding box center [36, 100] width 39 height 7
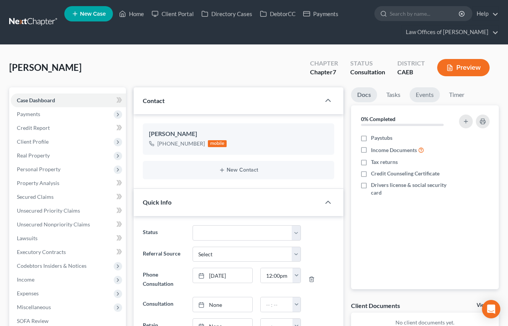
click at [424, 93] on link "Events" at bounding box center [425, 94] width 30 height 15
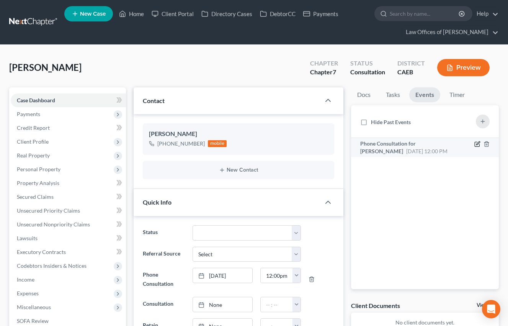
click at [477, 144] on icon "button" at bounding box center [478, 142] width 3 height 3
select select "Days"
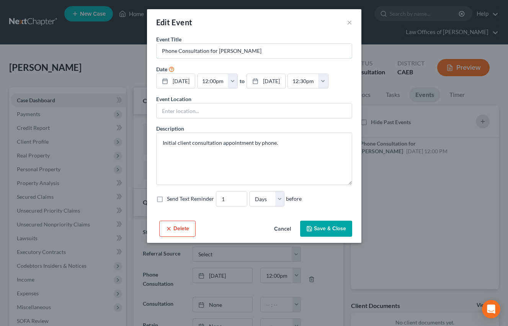
drag, startPoint x: 164, startPoint y: 48, endPoint x: 189, endPoint y: 65, distance: 29.7
click at [164, 48] on input "Phone Consultation for [PERSON_NAME]" at bounding box center [254, 51] width 195 height 15
type input "SP Phone Consultation for [PERSON_NAME]"
click at [326, 230] on button "Save & Close" at bounding box center [326, 229] width 52 height 16
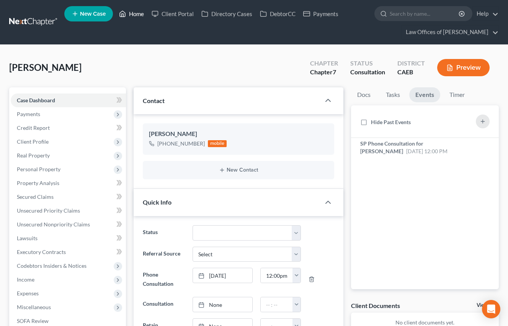
drag, startPoint x: 139, startPoint y: 11, endPoint x: 258, endPoint y: 81, distance: 137.7
click at [140, 11] on link "Home" at bounding box center [131, 14] width 33 height 14
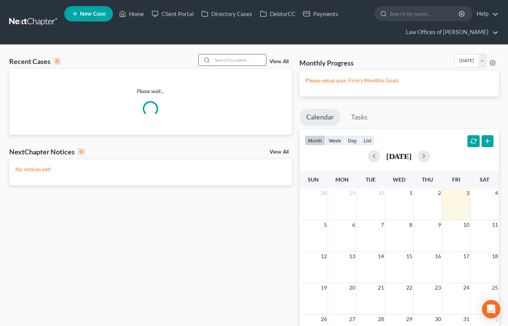
click at [241, 64] on input "search" at bounding box center [240, 59] width 54 height 11
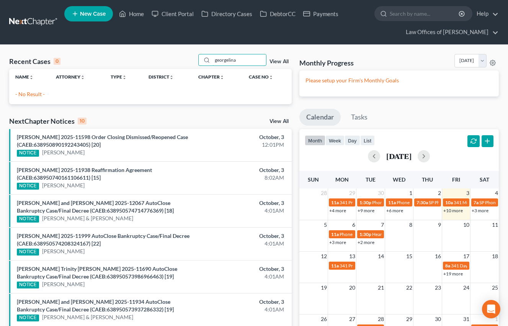
drag, startPoint x: 219, startPoint y: 59, endPoint x: 241, endPoint y: 72, distance: 25.8
click at [219, 59] on input "georgelina" at bounding box center [240, 59] width 54 height 11
drag, startPoint x: 240, startPoint y: 57, endPoint x: 200, endPoint y: 62, distance: 40.5
click at [200, 62] on div "Recent Cases 0 jeorgelina View All" at bounding box center [150, 61] width 283 height 15
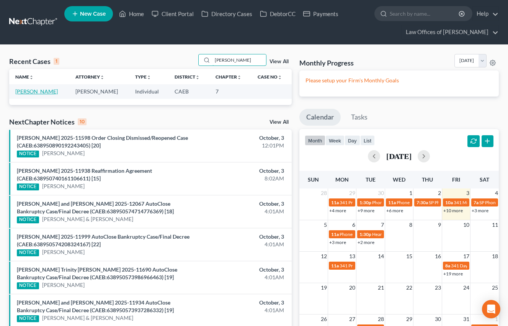
type input "[PERSON_NAME]"
drag, startPoint x: 47, startPoint y: 92, endPoint x: 46, endPoint y: 96, distance: 4.1
click at [47, 92] on link "[PERSON_NAME]" at bounding box center [36, 91] width 43 height 7
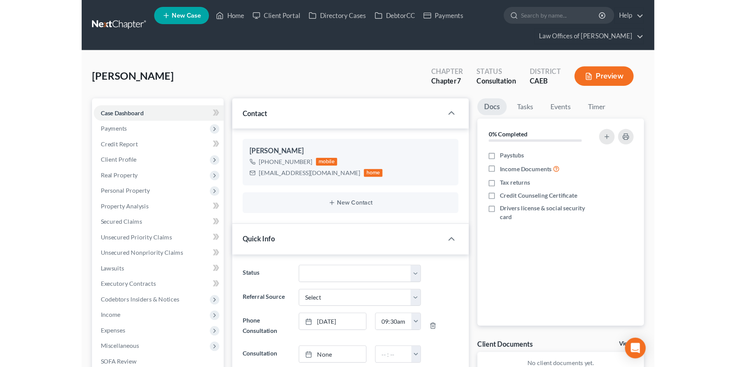
scroll to position [197, 0]
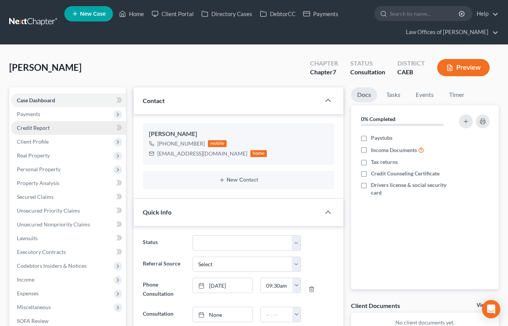
drag, startPoint x: 48, startPoint y: 117, endPoint x: 46, endPoint y: 126, distance: 9.4
click at [48, 117] on span "Payments" at bounding box center [68, 114] width 115 height 14
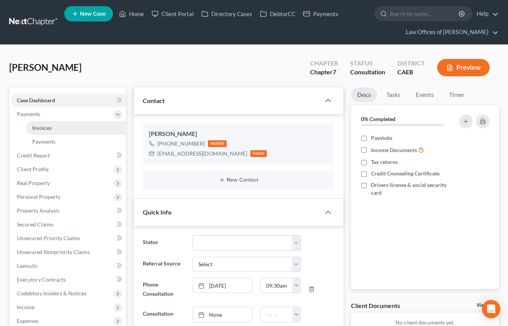
click at [48, 127] on span "Invoices" at bounding box center [42, 128] width 20 height 7
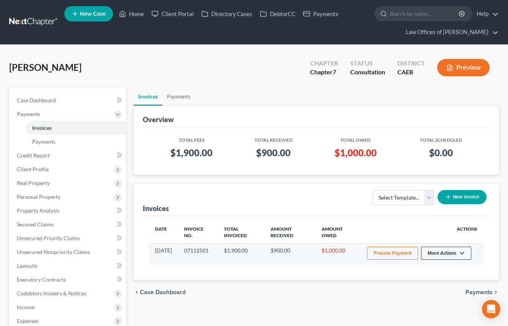
click at [466, 255] on button "More Actions" at bounding box center [446, 253] width 50 height 13
click at [423, 287] on link "Record Cash or Check Payment" at bounding box center [457, 282] width 90 height 13
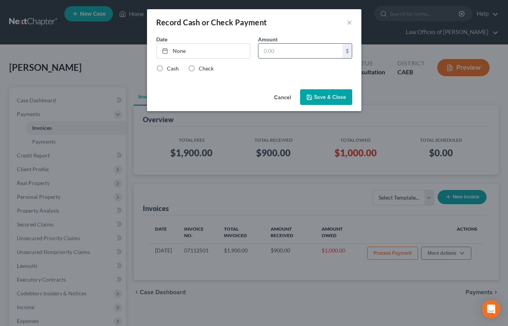
click at [301, 49] on input "text" at bounding box center [301, 51] width 84 height 15
type input "300"
click at [216, 57] on link "None" at bounding box center [203, 51] width 93 height 15
type input "[DATE]"
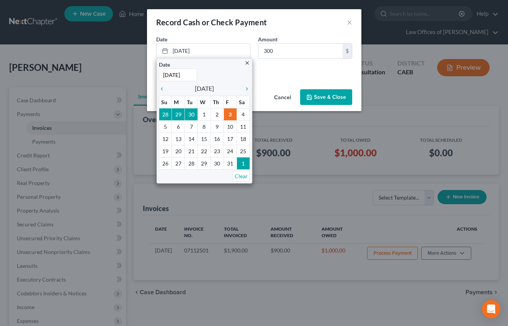
drag, startPoint x: 296, startPoint y: 72, endPoint x: 190, endPoint y: 73, distance: 105.8
click at [296, 72] on div "Date [DATE] close Date [DATE] Time 12:00 AM chevron_left [DATE] chevron_right S…" at bounding box center [254, 60] width 215 height 51
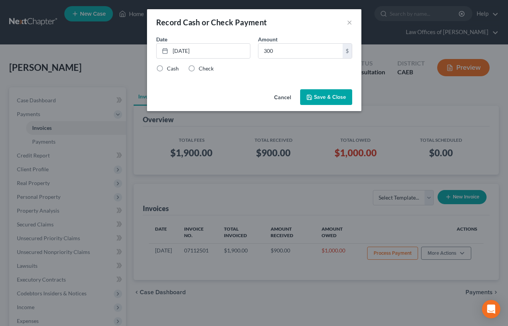
drag, startPoint x: 192, startPoint y: 69, endPoint x: 349, endPoint y: 95, distance: 159.6
click at [199, 69] on label "Check" at bounding box center [206, 69] width 15 height 8
click at [202, 69] on input "Check" at bounding box center [204, 67] width 5 height 5
radio input "true"
click at [349, 95] on button "Save & Close" at bounding box center [326, 97] width 52 height 16
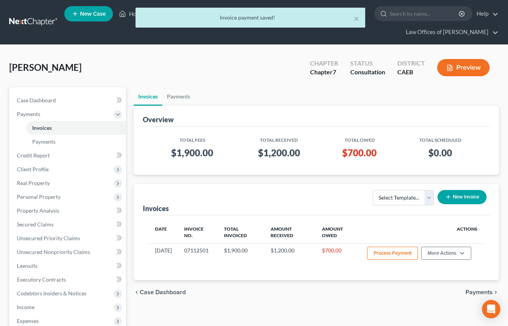
click at [125, 10] on div "× Invoice payment saved!" at bounding box center [250, 20] width 508 height 24
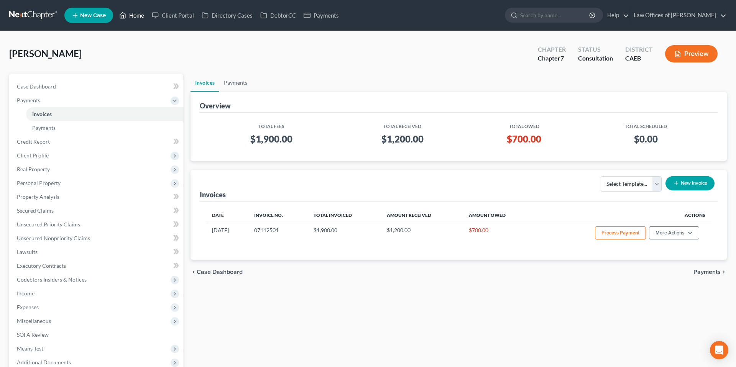
click at [130, 16] on link "Home" at bounding box center [131, 15] width 33 height 14
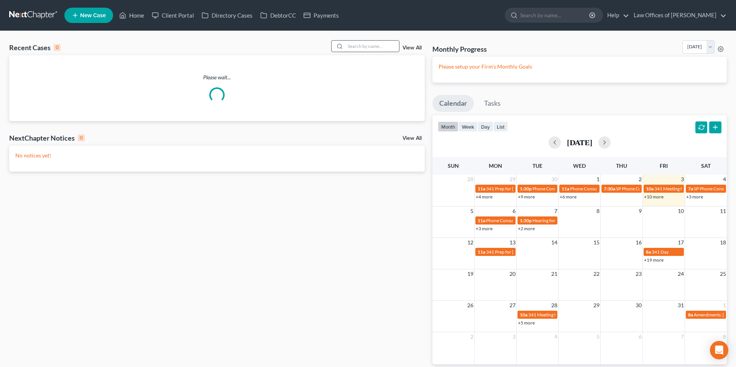
click at [389, 47] on input "search" at bounding box center [372, 46] width 54 height 11
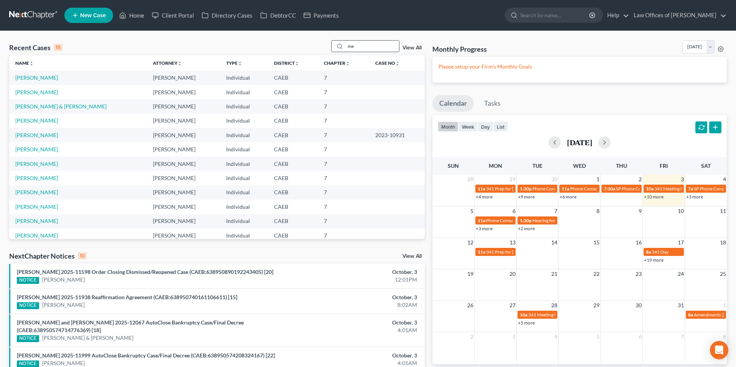
type input "m"
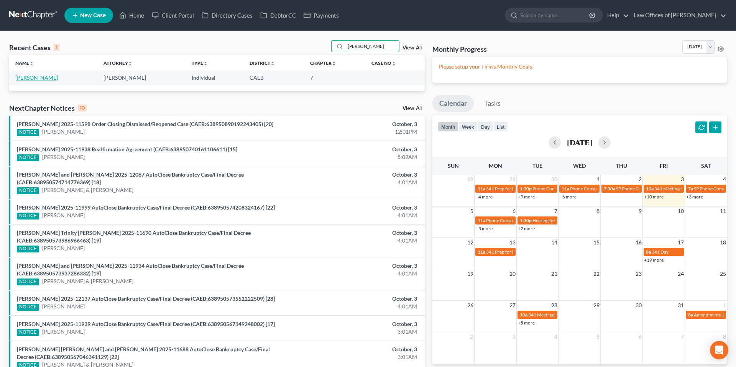
type input "[PERSON_NAME]"
click at [44, 79] on link "[PERSON_NAME]" at bounding box center [36, 77] width 43 height 7
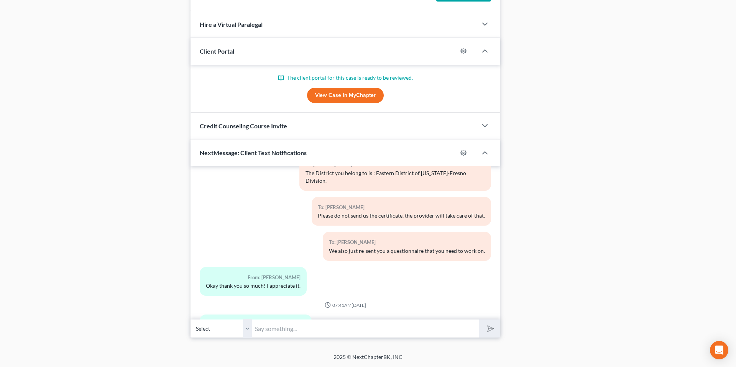
scroll to position [1972, 0]
drag, startPoint x: 157, startPoint y: 122, endPoint x: 305, endPoint y: 123, distance: 147.1
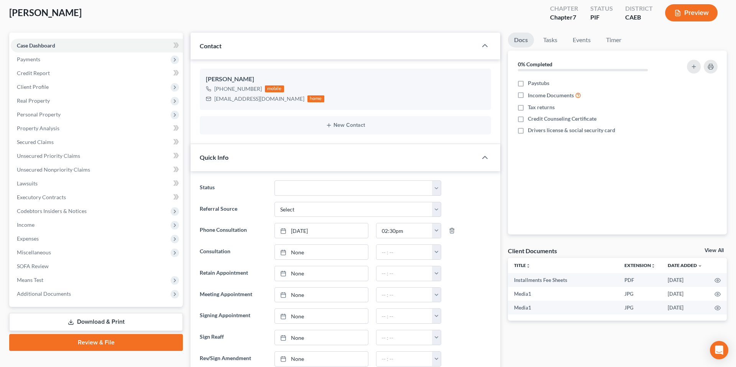
scroll to position [0, 0]
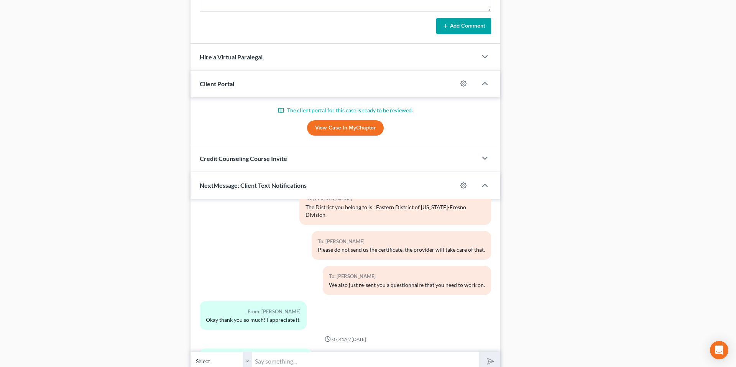
scroll to position [659, 0]
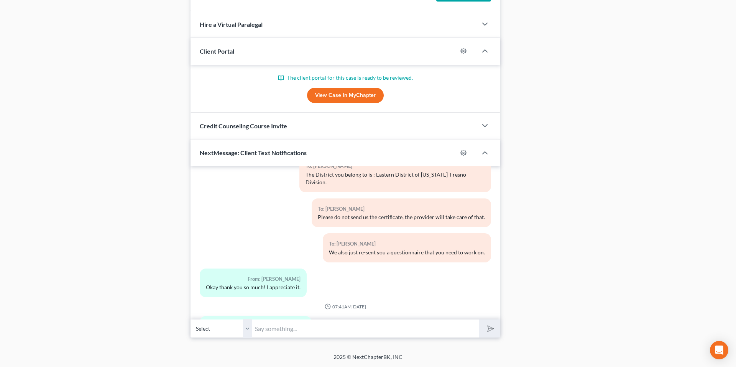
drag, startPoint x: 184, startPoint y: 117, endPoint x: 193, endPoint y: 75, distance: 43.1
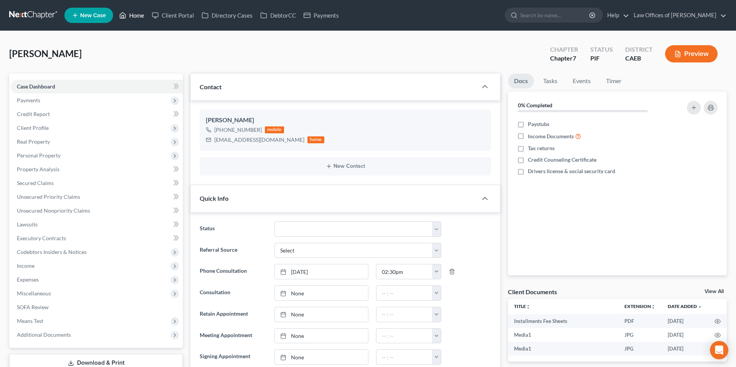
click at [139, 20] on link "Home" at bounding box center [131, 15] width 33 height 14
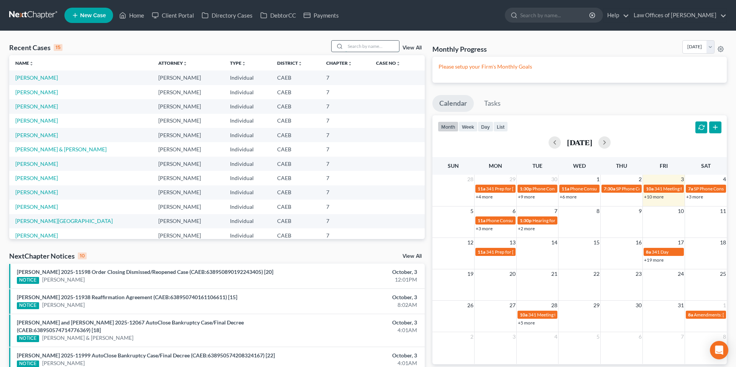
click at [372, 52] on div at bounding box center [365, 46] width 68 height 12
type input "[PERSON_NAME]"
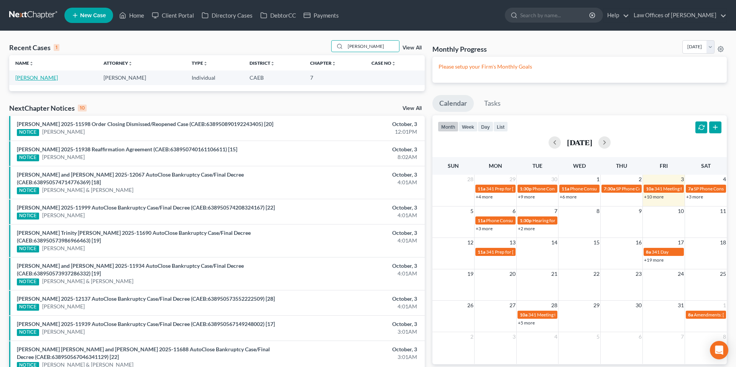
click at [24, 78] on link "[PERSON_NAME]" at bounding box center [36, 77] width 43 height 7
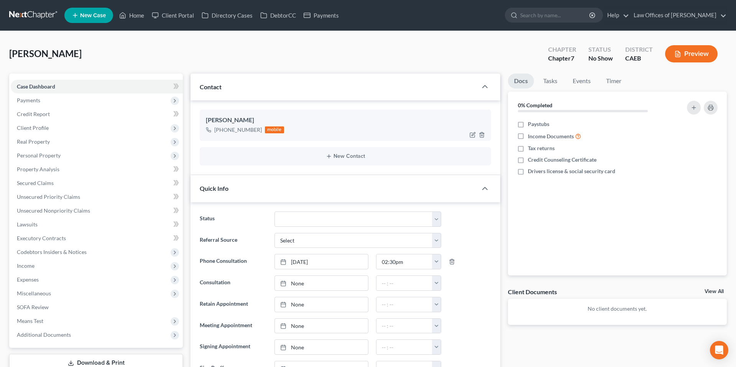
scroll to position [18, 0]
click at [127, 16] on link "Home" at bounding box center [131, 15] width 33 height 14
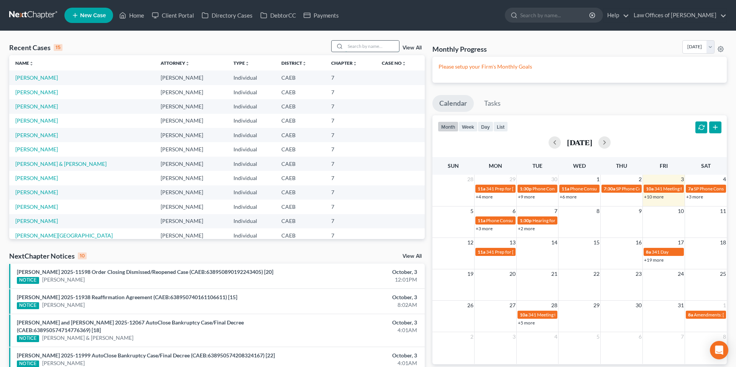
click at [356, 48] on input "search" at bounding box center [372, 46] width 54 height 11
type input "[PERSON_NAME]"
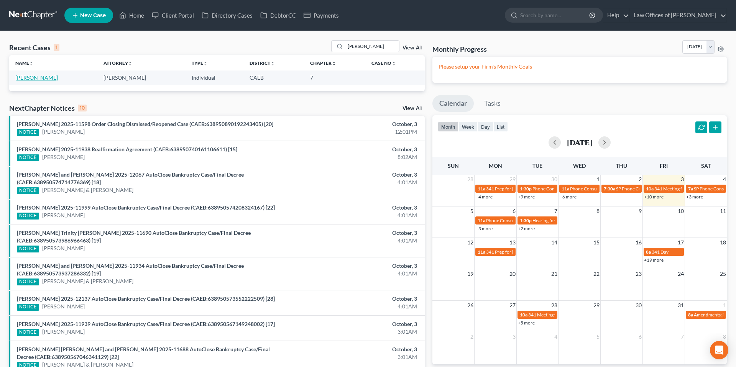
click at [50, 79] on link "[PERSON_NAME]" at bounding box center [36, 77] width 43 height 7
select select "11"
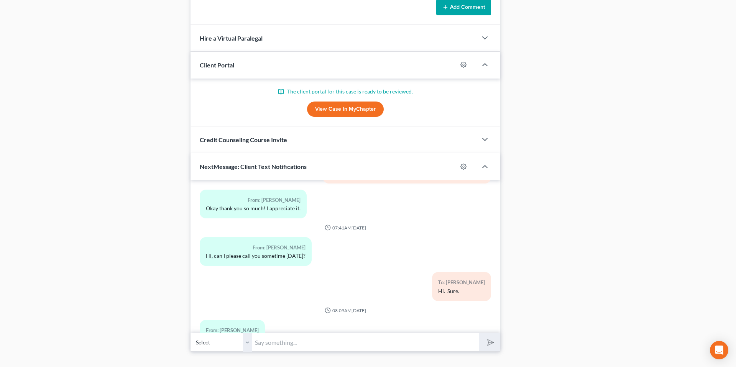
scroll to position [659, 0]
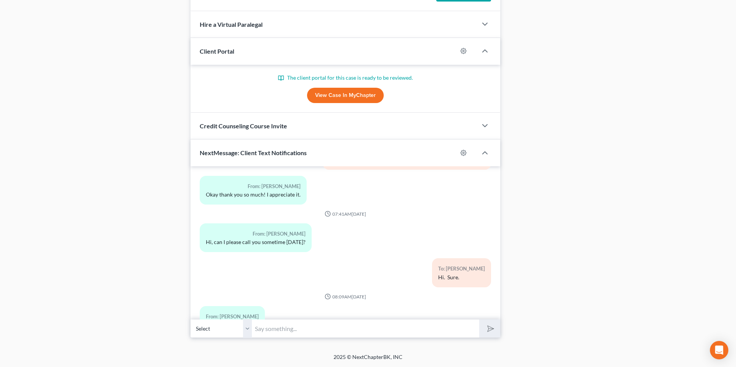
click at [273, 323] on input "text" at bounding box center [365, 328] width 227 height 19
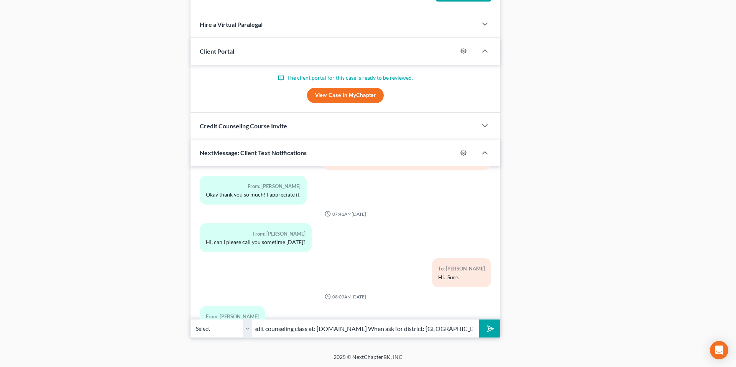
scroll to position [0, 55]
click at [416, 326] on input "You can take your credit counseling class at: [DOMAIN_NAME] When ask for distri…" at bounding box center [365, 328] width 227 height 19
type input "You can take your credit counseling class at: [DOMAIN_NAME] When ask for distri…"
drag, startPoint x: 497, startPoint y: 323, endPoint x: 319, endPoint y: 334, distance: 178.2
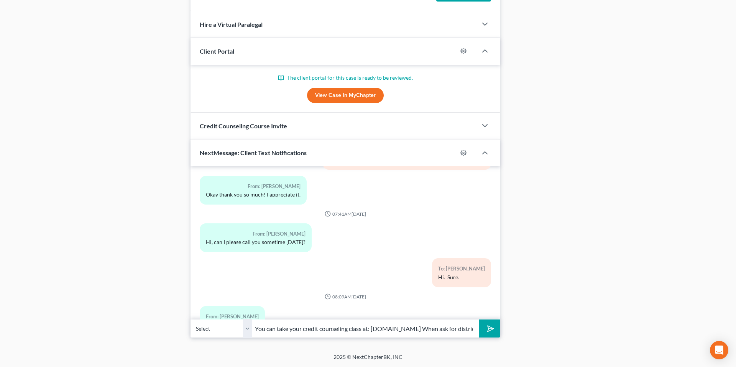
click at [497, 323] on button "submit" at bounding box center [489, 329] width 21 height 18
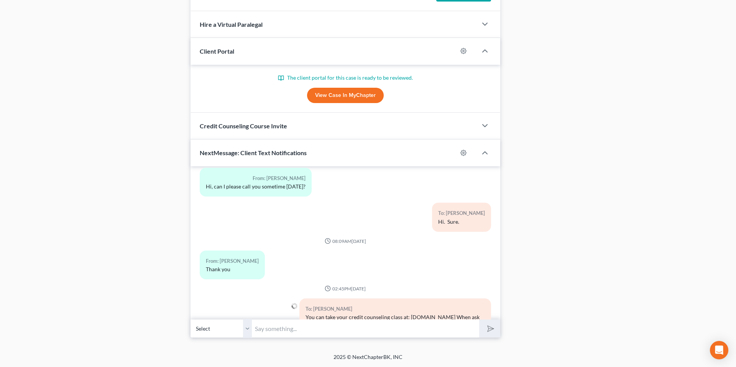
click at [310, 326] on input "text" at bounding box center [365, 328] width 227 height 19
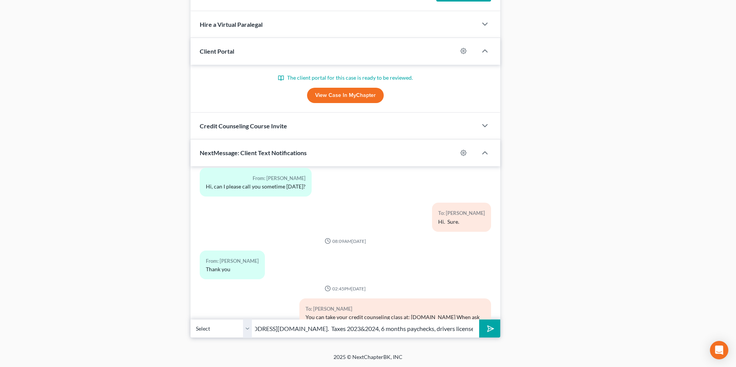
scroll to position [0, 127]
type input "You can send us your documents to [EMAIL_ADDRESS][DOMAIN_NAME]. Taxes 2023&2024…"
click at [479, 320] on button "submit" at bounding box center [489, 329] width 21 height 18
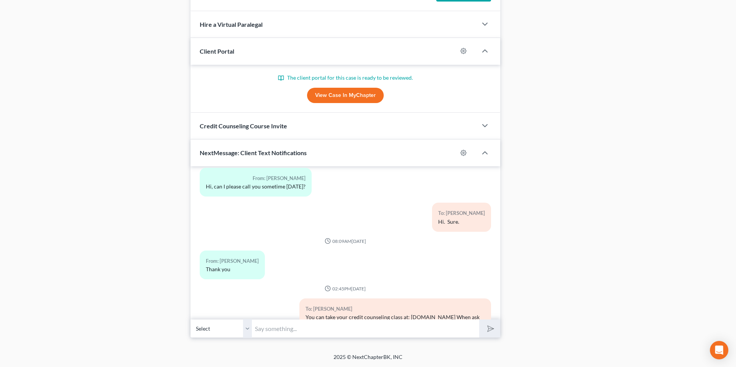
scroll to position [2163, 0]
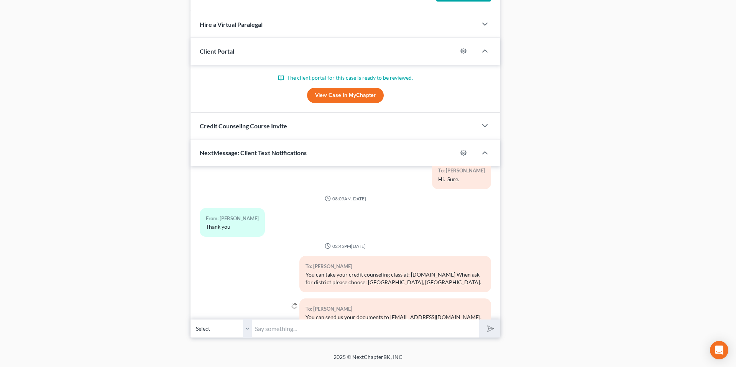
drag, startPoint x: 166, startPoint y: 71, endPoint x: 133, endPoint y: 41, distance: 43.4
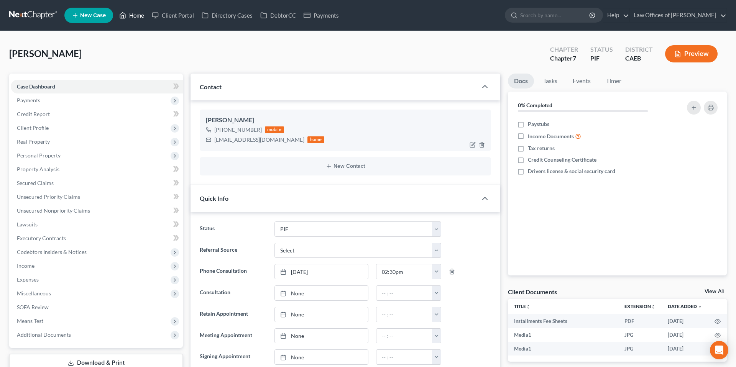
drag, startPoint x: 141, startPoint y: 16, endPoint x: 380, endPoint y: 113, distance: 258.2
click at [141, 16] on link "Home" at bounding box center [131, 15] width 33 height 14
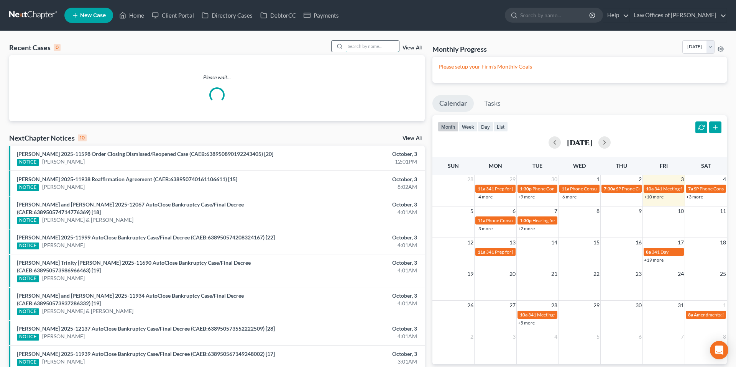
click at [380, 45] on input "search" at bounding box center [372, 46] width 54 height 11
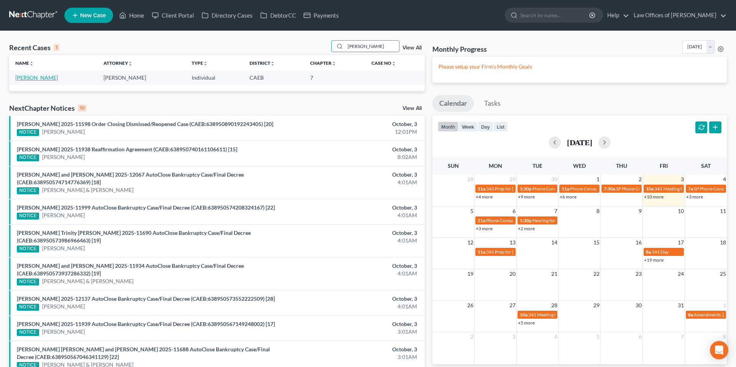
type input "[PERSON_NAME]"
click at [29, 78] on link "[PERSON_NAME]" at bounding box center [36, 77] width 43 height 7
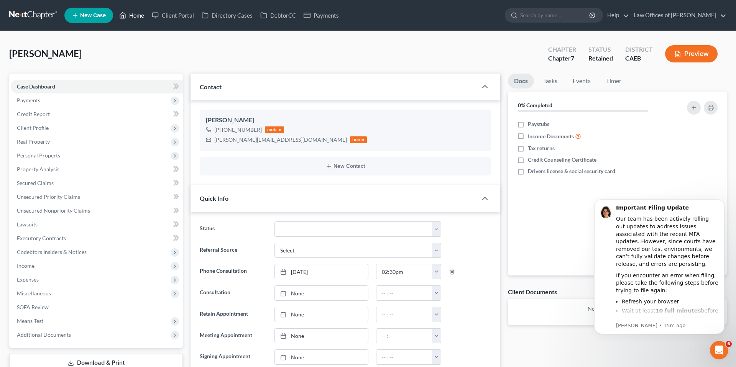
click at [142, 16] on link "Home" at bounding box center [131, 15] width 33 height 14
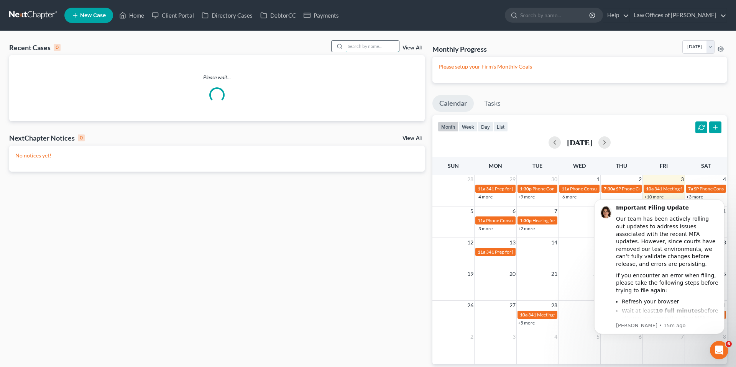
click at [371, 44] on input "search" at bounding box center [372, 46] width 54 height 11
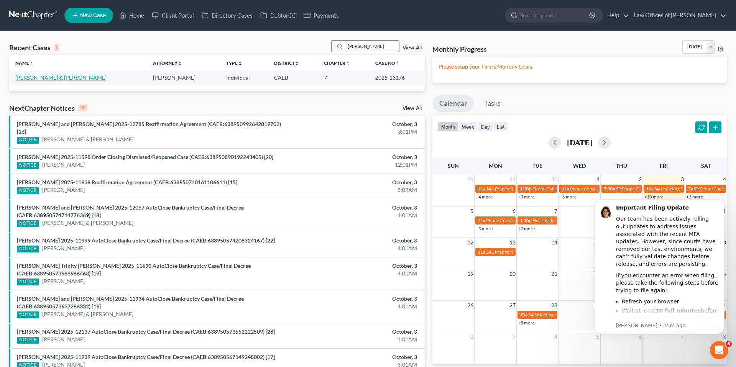
type input "ballou"
click at [48, 79] on link "Ballou, Kenneth & Christena" at bounding box center [60, 77] width 91 height 7
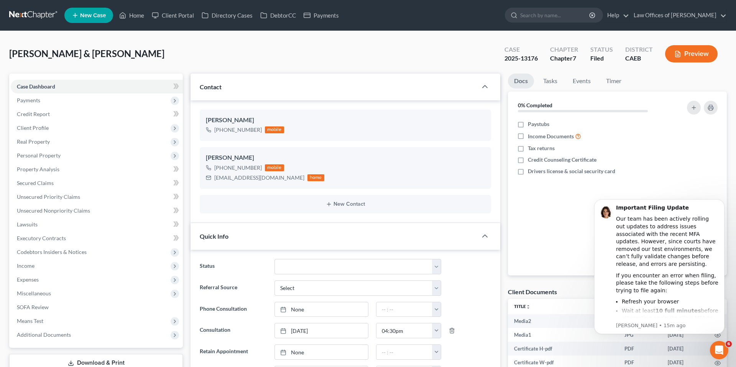
scroll to position [927, 0]
click at [49, 210] on span "Unsecured Nonpriority Claims" at bounding box center [53, 210] width 73 height 7
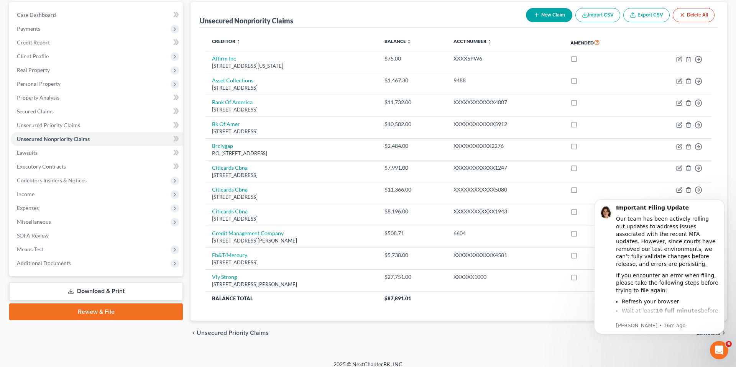
scroll to position [79, 0]
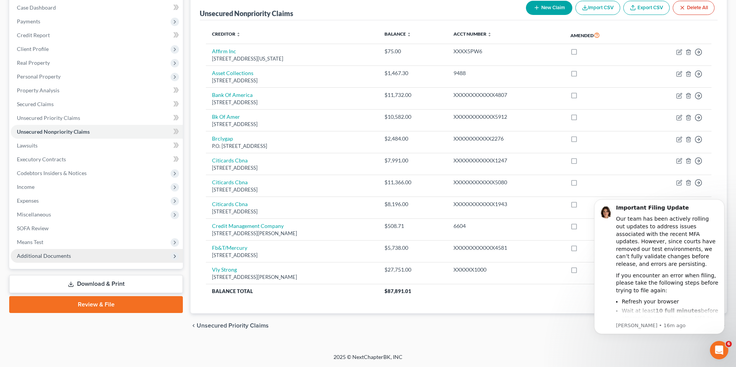
click at [62, 253] on span "Additional Documents" at bounding box center [44, 255] width 54 height 7
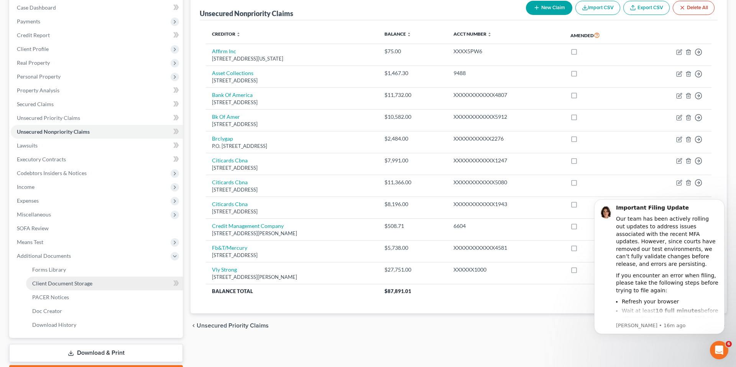
click at [84, 286] on span "Client Document Storage" at bounding box center [62, 283] width 60 height 7
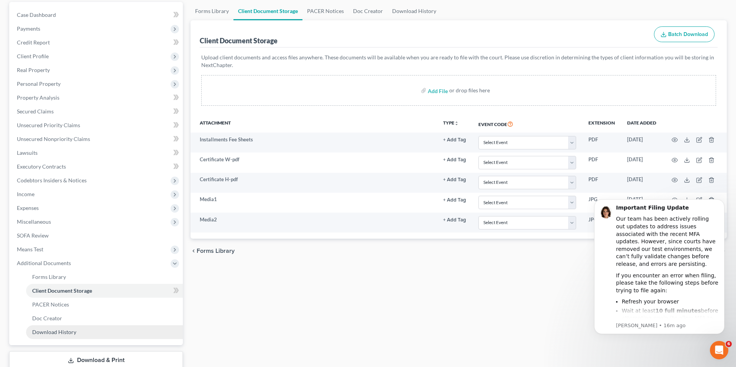
scroll to position [87, 0]
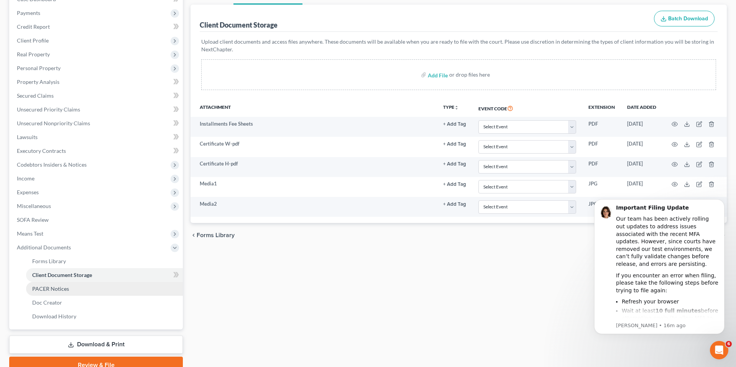
click at [62, 282] on link "PACER Notices" at bounding box center [104, 289] width 157 height 14
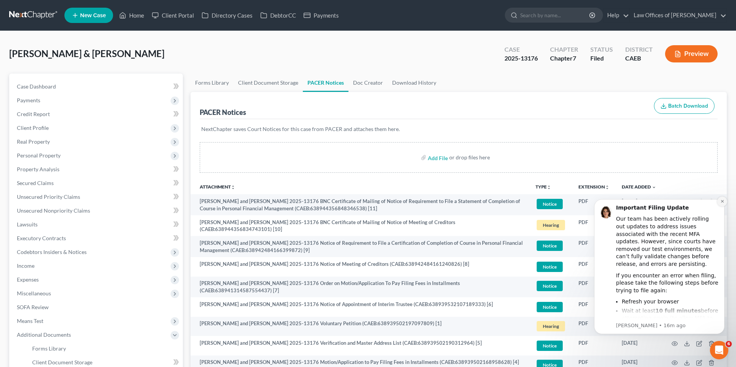
click at [720, 202] on icon "Dismiss notification" at bounding box center [722, 201] width 4 height 4
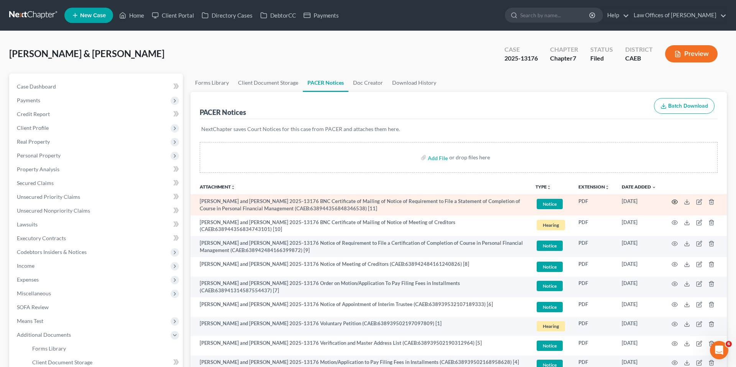
click at [673, 201] on icon "button" at bounding box center [674, 202] width 6 height 6
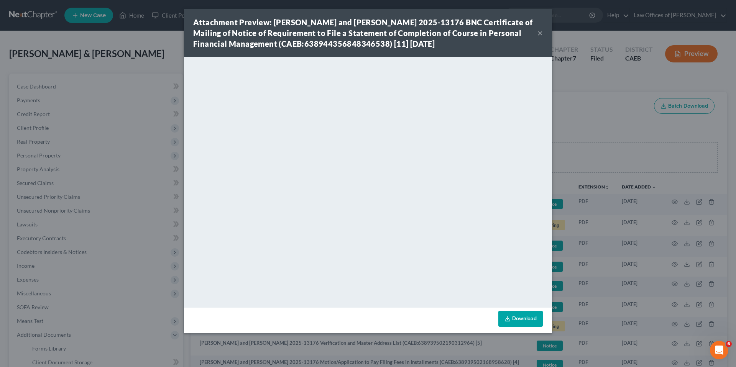
click at [541, 36] on button "×" at bounding box center [539, 32] width 5 height 9
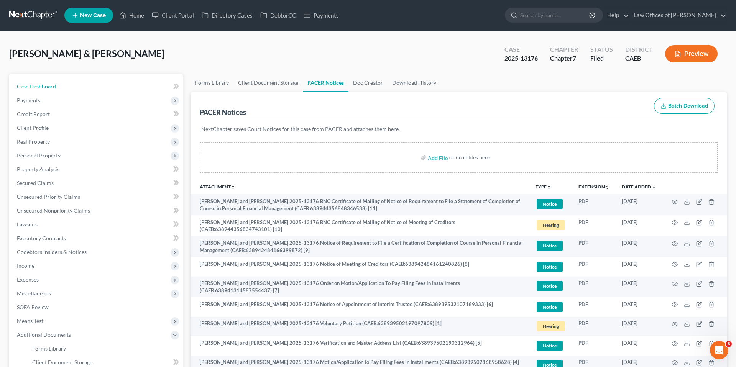
drag, startPoint x: 63, startPoint y: 86, endPoint x: 735, endPoint y: 149, distance: 675.4
click at [63, 86] on link "Case Dashboard" at bounding box center [97, 87] width 172 height 14
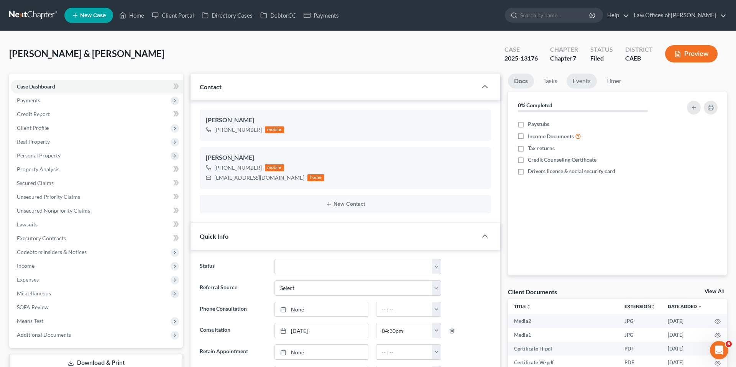
click at [586, 80] on link "Events" at bounding box center [581, 81] width 30 height 15
